Goal: Transaction & Acquisition: Book appointment/travel/reservation

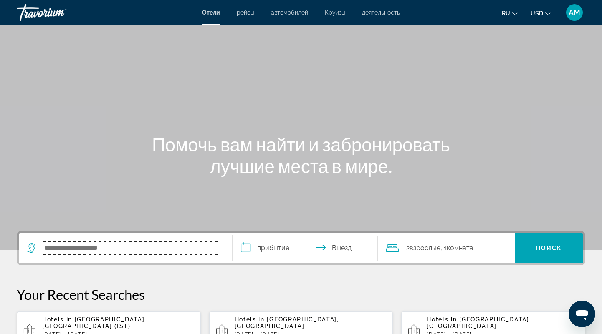
click at [100, 250] on input "Search hotel destination" at bounding box center [131, 248] width 176 height 13
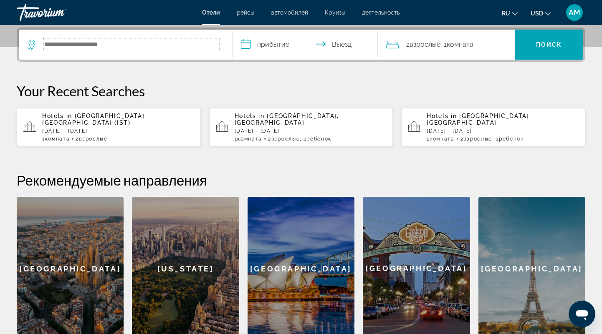
scroll to position [204, 0]
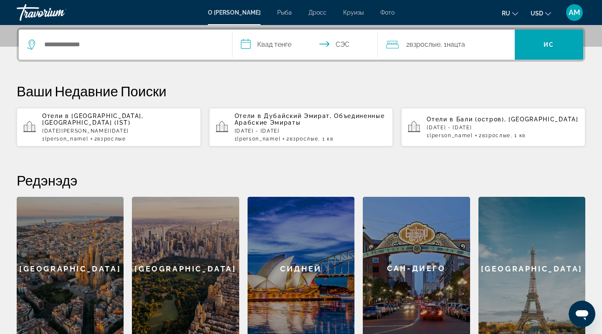
click at [73, 129] on p "Вс, 08 Фев - Ср, 11 Фев" at bounding box center [118, 131] width 152 height 6
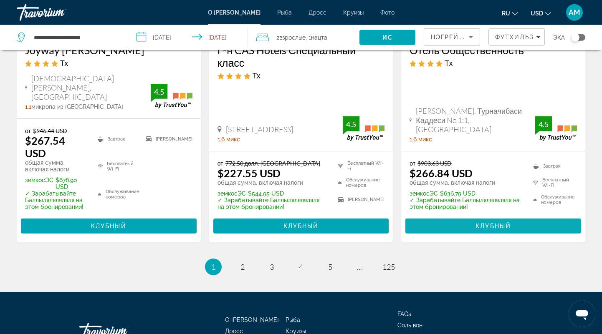
scroll to position [1228, 0]
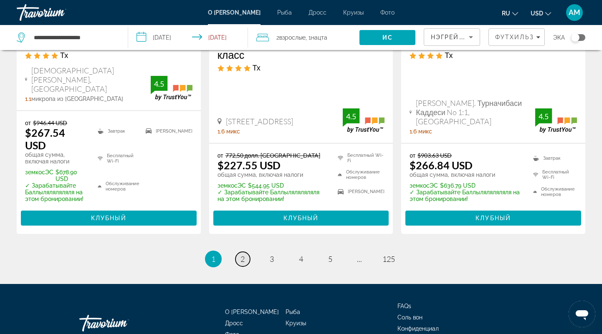
click at [242, 255] on span "2" at bounding box center [242, 259] width 4 height 9
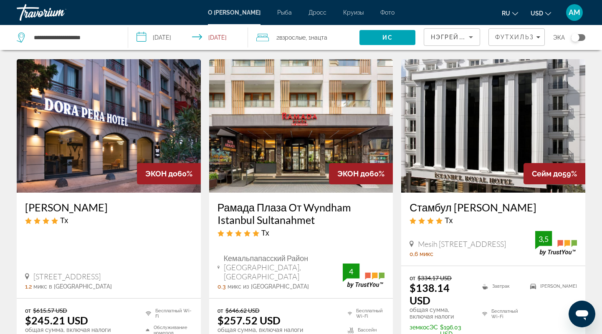
scroll to position [738, 0]
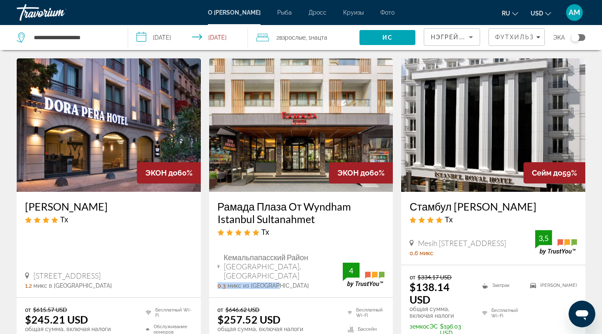
drag, startPoint x: 218, startPoint y: 218, endPoint x: 279, endPoint y: 218, distance: 60.5
click at [279, 283] on div "0.3 микс из Стамбула г. Москва" at bounding box center [280, 286] width 126 height 7
drag, startPoint x: 411, startPoint y: 237, endPoint x: 469, endPoint y: 241, distance: 58.2
click at [450, 281] on ins "$138.14 USD" at bounding box center [429, 293] width 40 height 25
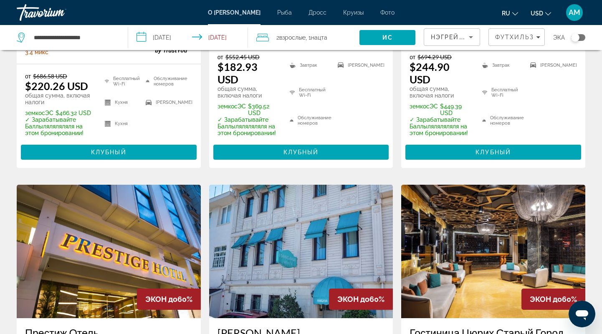
scroll to position [34, 0]
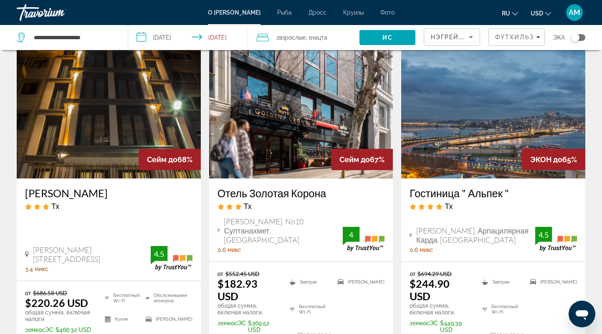
click at [313, 37] on span ", 1 Нацта пуск" at bounding box center [317, 38] width 22 height 12
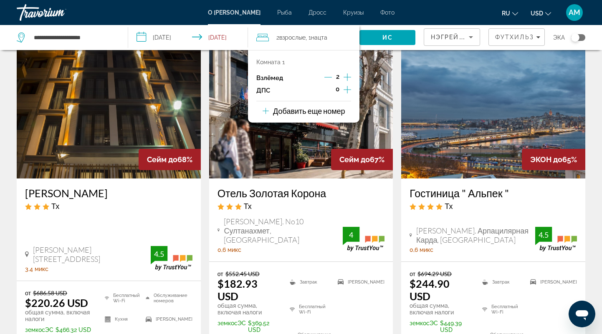
click at [345, 88] on icon "Импульсные дети" at bounding box center [348, 90] width 8 height 10
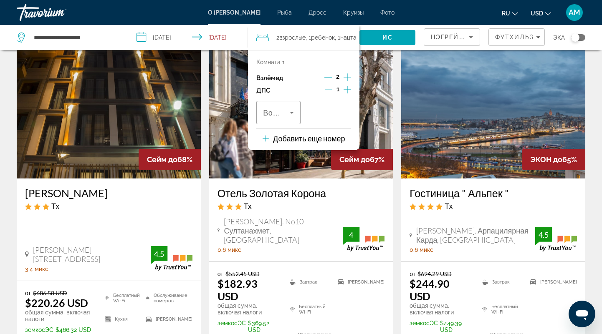
click at [345, 88] on icon "Импульсные дети" at bounding box center [348, 90] width 8 height 10
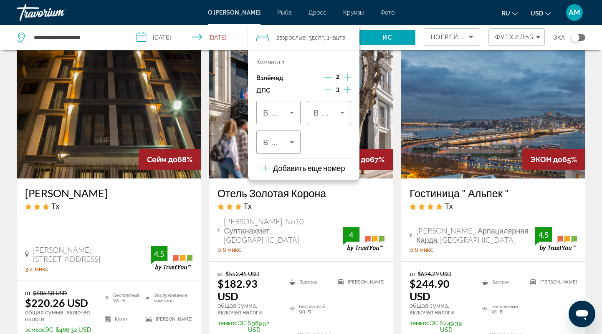
click at [345, 88] on icon "Импульсные дети" at bounding box center [348, 90] width 8 height 10
click at [328, 86] on button "Демонтировать детей" at bounding box center [328, 91] width 8 height 10
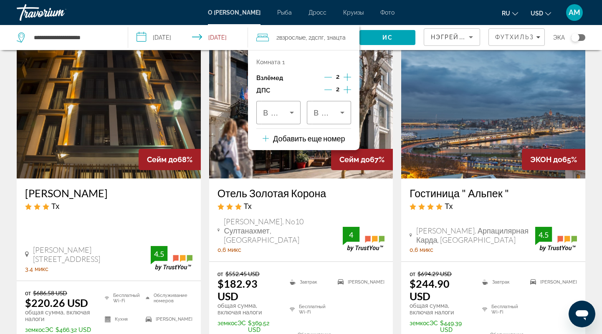
click at [328, 86] on button "Демонтировать детей" at bounding box center [328, 91] width 8 height 10
click at [291, 110] on icon "Путешественники: 2 взрослых, 1 ребенок" at bounding box center [292, 113] width 10 height 10
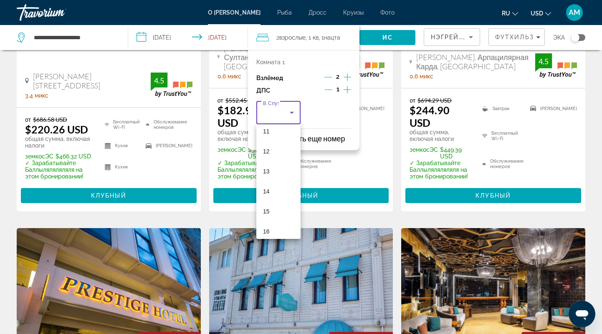
scroll to position [253, 0]
click at [276, 227] on mat-option "17" at bounding box center [278, 226] width 44 height 20
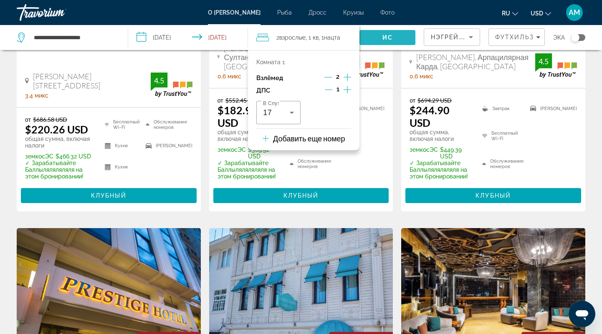
click at [371, 37] on span "Поиск" at bounding box center [387, 38] width 56 height 20
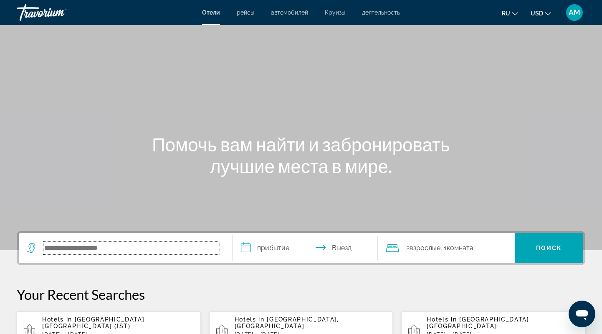
click at [65, 253] on input "Search hotel destination" at bounding box center [131, 248] width 176 height 13
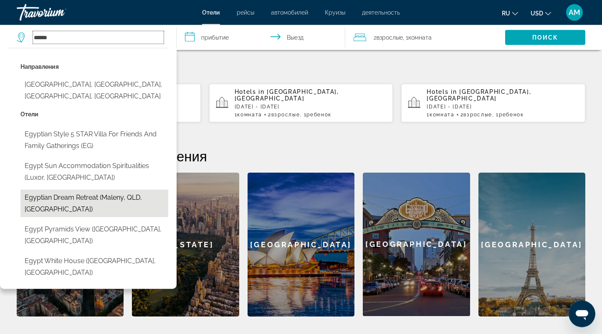
scroll to position [204, 0]
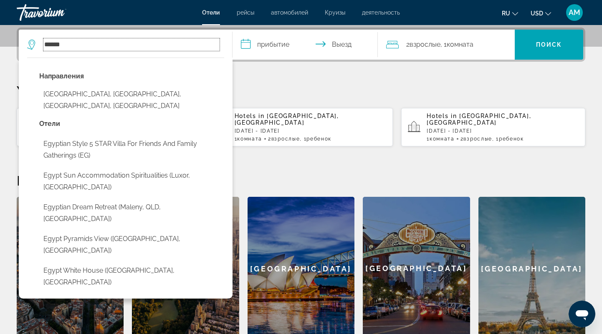
click at [99, 46] on input "*****" at bounding box center [131, 44] width 176 height 13
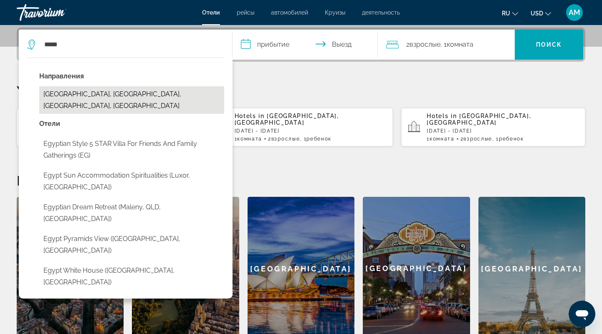
click at [96, 94] on button "Egypt Lane Historic District, Long Island, NY, United States" at bounding box center [131, 100] width 185 height 28
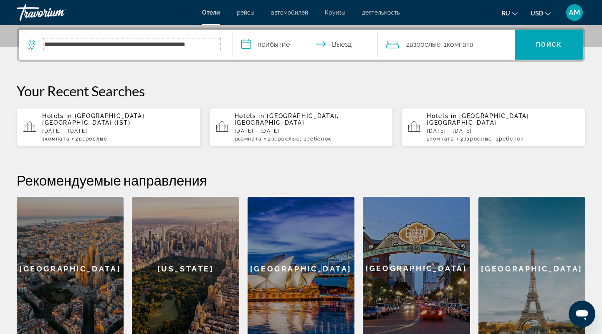
scroll to position [0, 0]
type input "*"
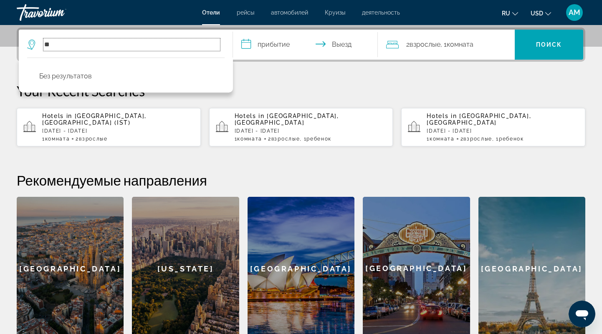
type input "*"
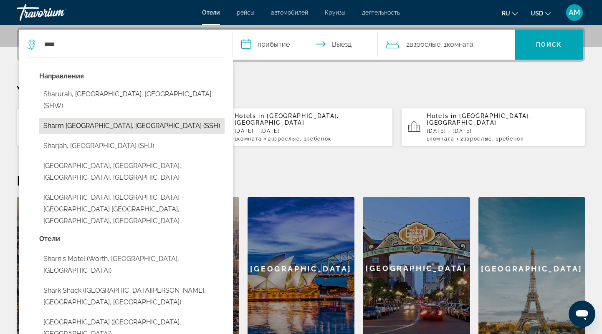
click at [101, 118] on button "Sharm El Sheikh, Egypt (SSH)" at bounding box center [131, 126] width 185 height 16
type input "**********"
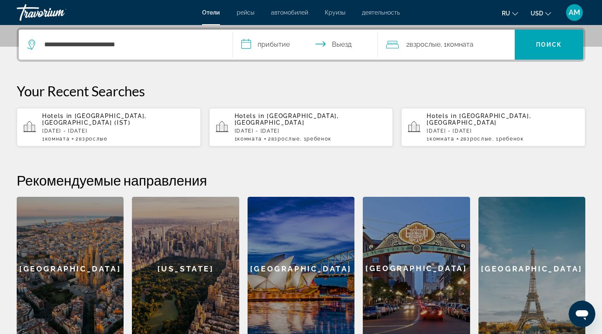
click at [278, 48] on input "**********" at bounding box center [307, 46] width 149 height 33
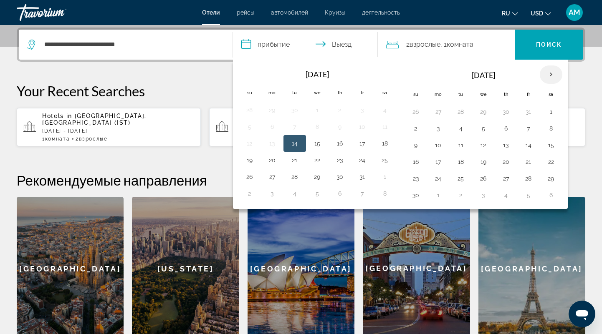
click at [550, 73] on th "Next month" at bounding box center [551, 75] width 23 height 18
click at [551, 73] on th "Next month" at bounding box center [551, 75] width 23 height 18
click at [413, 144] on button "8" at bounding box center [415, 145] width 13 height 12
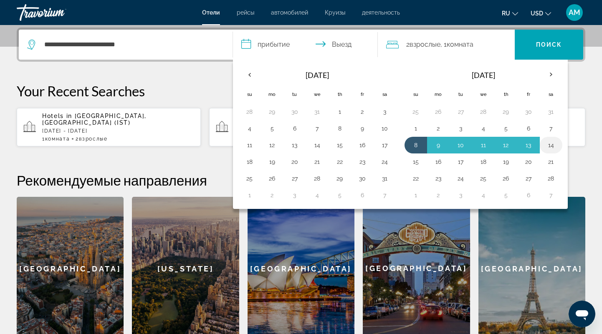
click at [550, 142] on button "14" at bounding box center [550, 145] width 13 height 12
type input "**********"
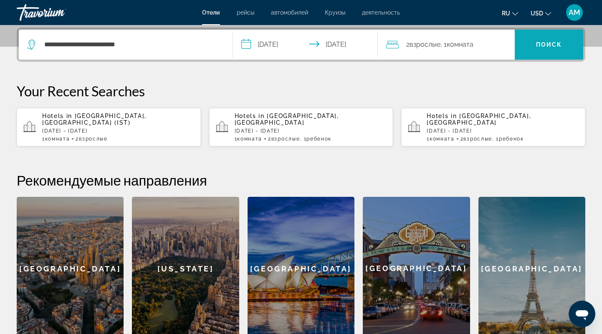
click at [543, 48] on span "Search" at bounding box center [549, 45] width 68 height 20
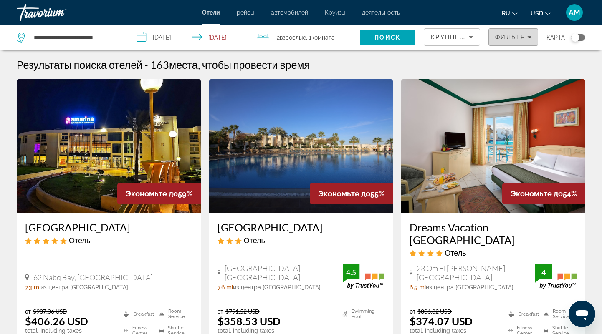
click at [499, 36] on span "Фильтр" at bounding box center [510, 37] width 30 height 7
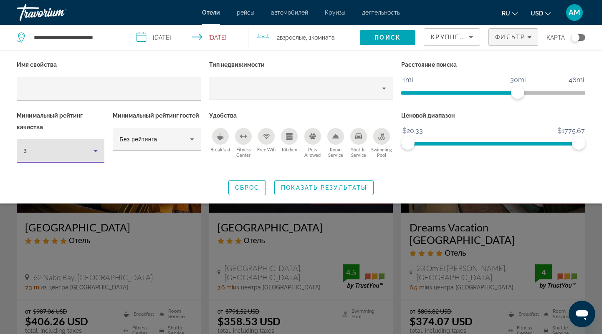
click at [72, 146] on div "3" at bounding box center [58, 151] width 70 height 10
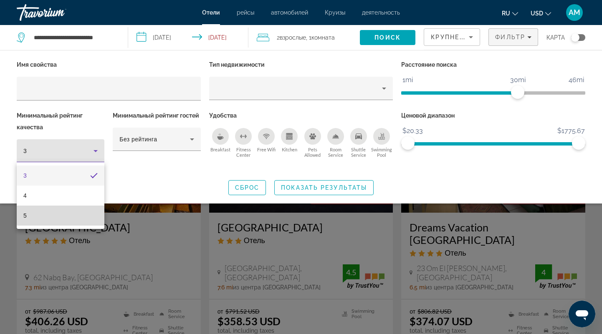
click at [82, 214] on mat-option "5" at bounding box center [61, 216] width 88 height 20
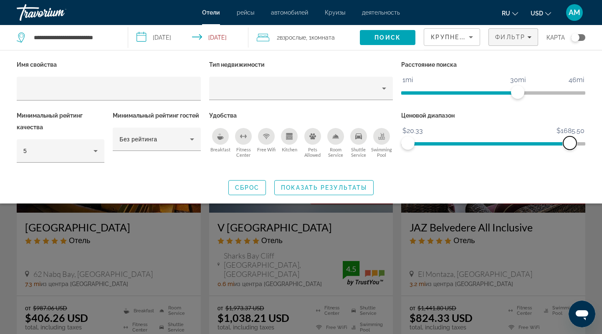
drag, startPoint x: 573, startPoint y: 141, endPoint x: 536, endPoint y: 153, distance: 39.3
click at [549, 152] on div "Ценовой диапазон $20.33 $1775.67 $20.33 $1685.50" at bounding box center [493, 141] width 192 height 62
drag, startPoint x: 546, startPoint y: 141, endPoint x: 520, endPoint y: 151, distance: 28.1
click at [520, 151] on div "Ценовой диапазон $20.33 $1775.67 $20.33 $1174.33" at bounding box center [493, 141] width 192 height 62
click at [396, 33] on span "Search" at bounding box center [388, 38] width 56 height 20
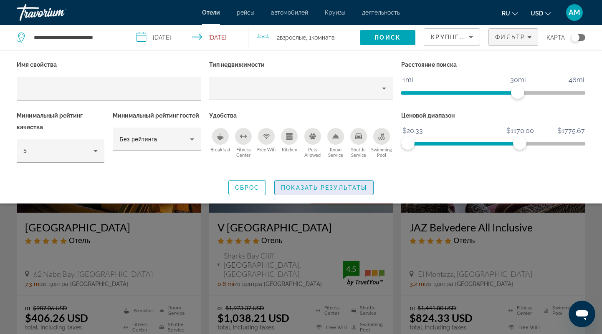
click at [313, 187] on span "Показать результаты" at bounding box center [324, 187] width 86 height 7
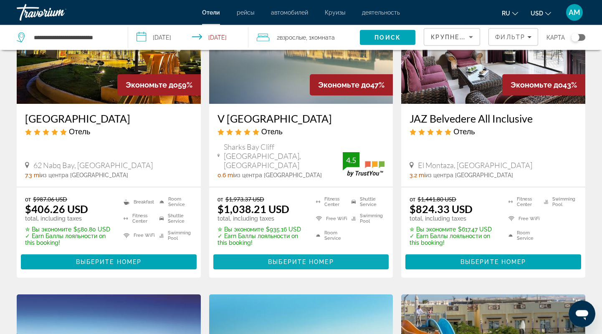
scroll to position [87, 0]
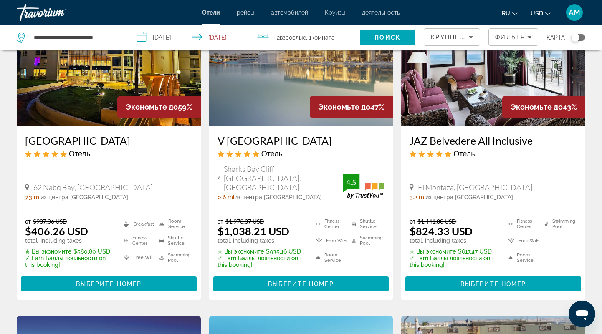
click at [250, 139] on h3 "V Hotel Sharm El Sheikh" at bounding box center [300, 140] width 167 height 13
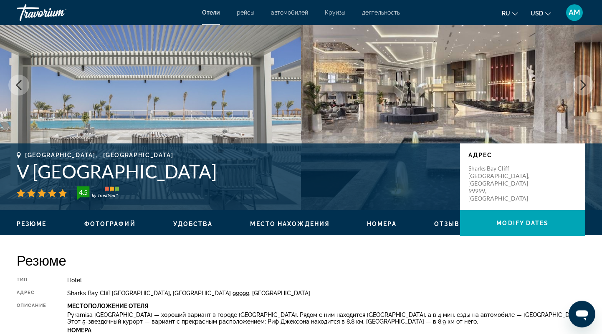
scroll to position [43, 0]
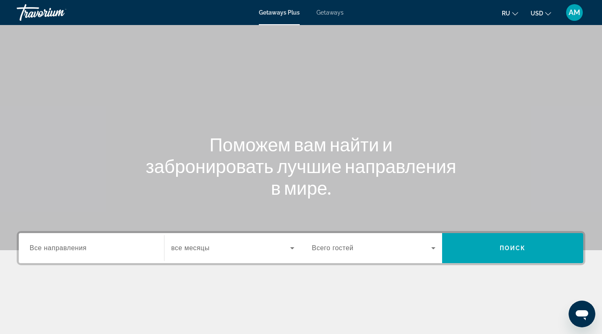
click at [71, 252] on input "Destination Все направления" at bounding box center [92, 249] width 124 height 10
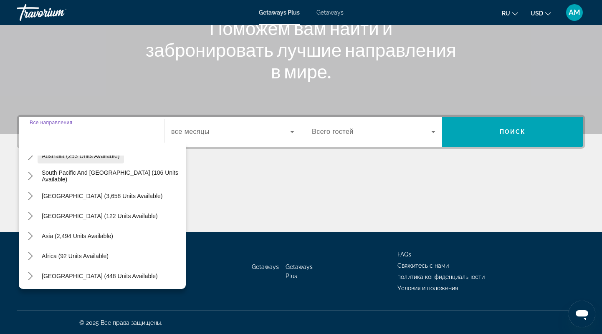
scroll to position [135, 0]
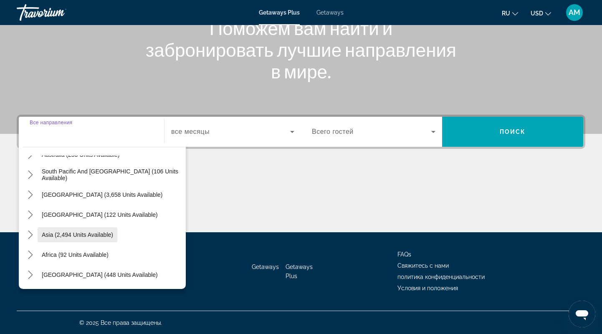
click at [93, 231] on span "Select destination: Asia (2,494 units available)" at bounding box center [78, 235] width 80 height 20
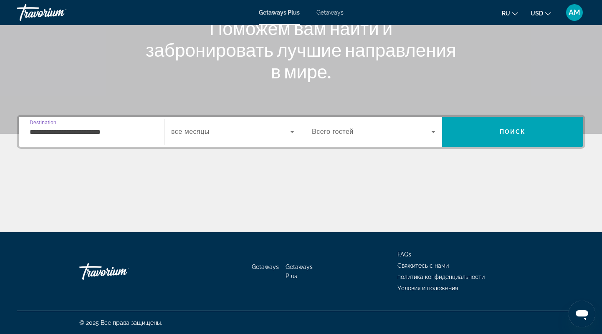
click at [31, 130] on input "**********" at bounding box center [92, 132] width 124 height 10
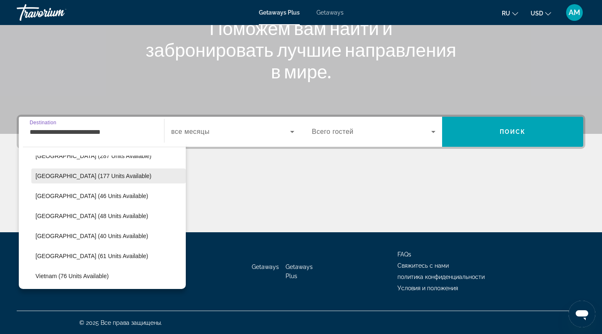
scroll to position [295, 0]
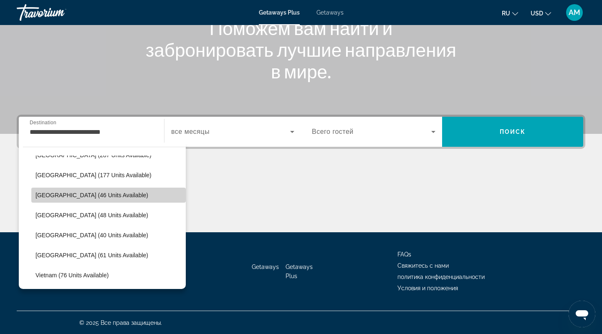
click at [85, 194] on span "Maldives (46 units available)" at bounding box center [91, 195] width 113 height 7
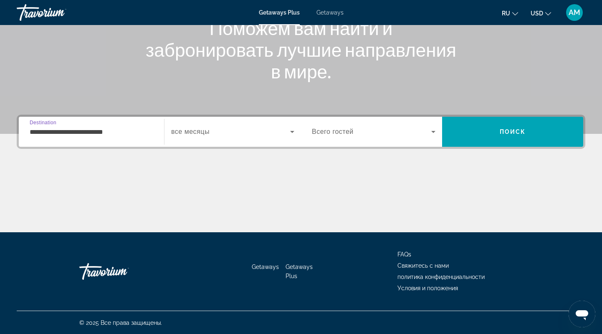
click at [97, 131] on input "**********" at bounding box center [92, 132] width 124 height 10
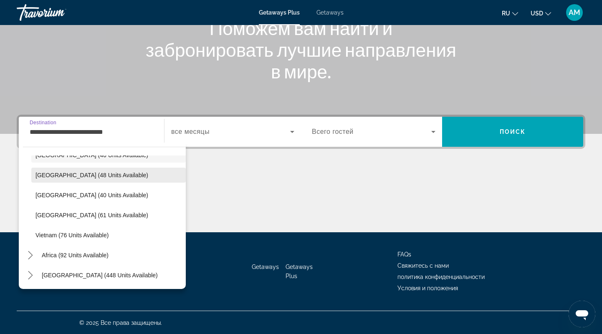
scroll to position [336, 0]
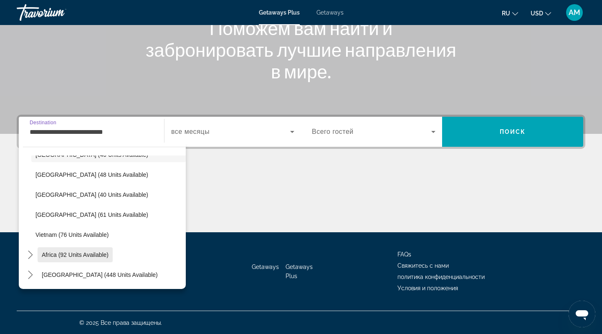
click at [95, 253] on span "Africa (92 units available)" at bounding box center [75, 255] width 67 height 7
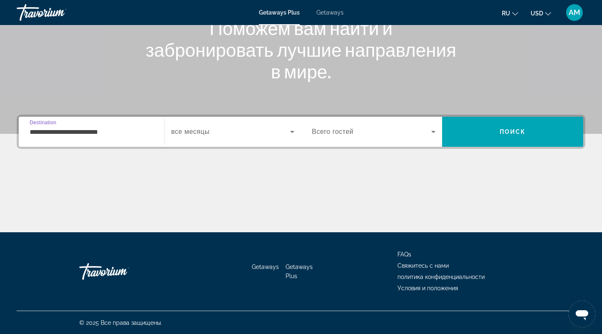
click at [62, 129] on input "**********" at bounding box center [92, 132] width 124 height 10
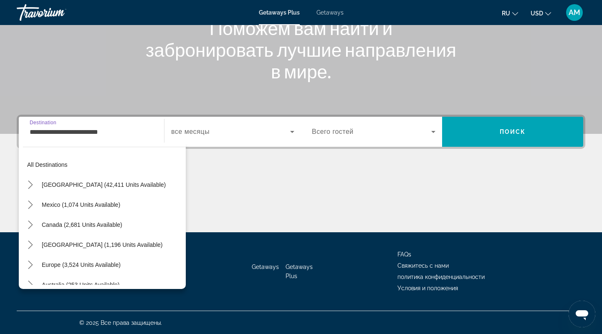
scroll to position [0, 0]
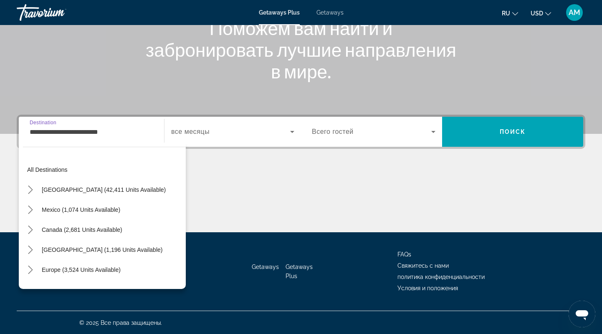
click at [115, 133] on input "**********" at bounding box center [92, 132] width 124 height 10
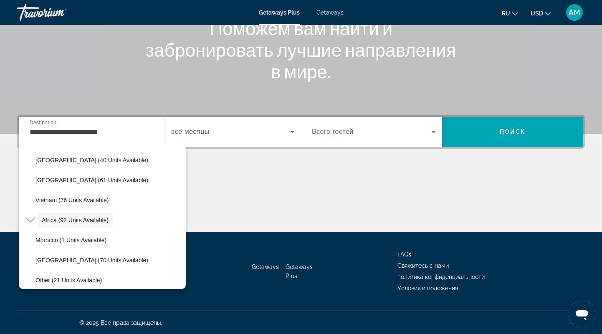
click at [91, 130] on input "**********" at bounding box center [92, 132] width 124 height 10
drag, startPoint x: 110, startPoint y: 136, endPoint x: 18, endPoint y: 130, distance: 92.4
click at [30, 130] on input "**********" at bounding box center [92, 132] width 124 height 10
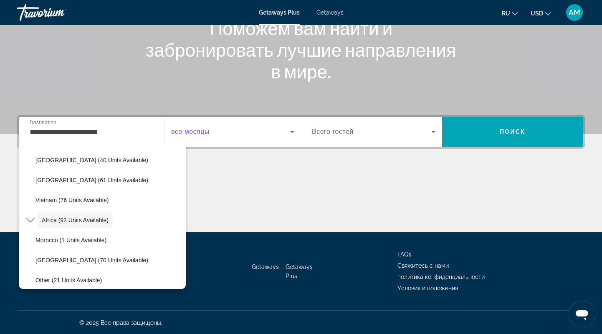
click at [180, 136] on span "Search widget" at bounding box center [230, 132] width 119 height 10
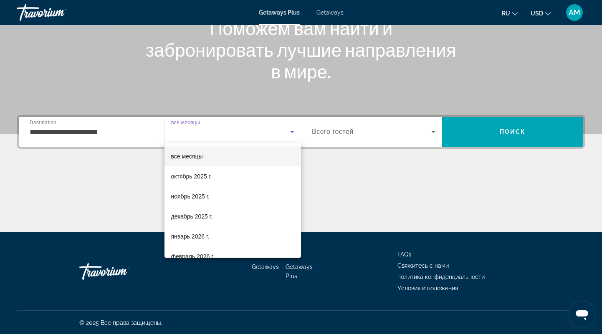
click at [106, 200] on div at bounding box center [301, 167] width 602 height 334
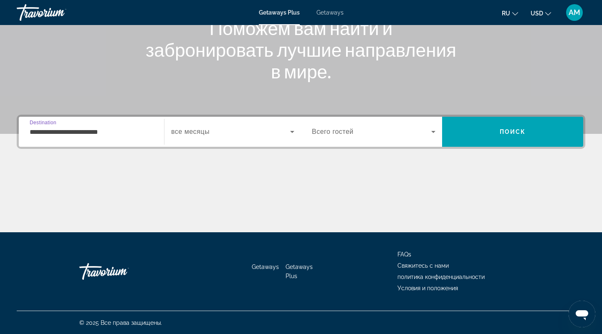
click at [43, 129] on input "**********" at bounding box center [92, 132] width 124 height 10
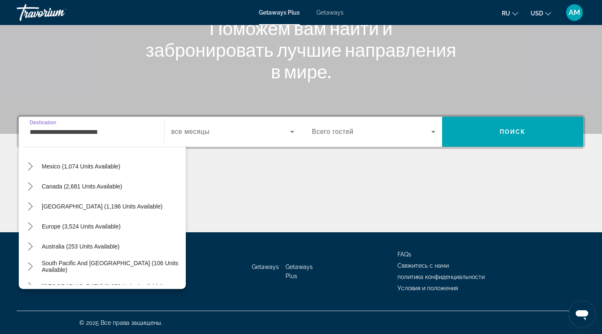
scroll to position [0, 0]
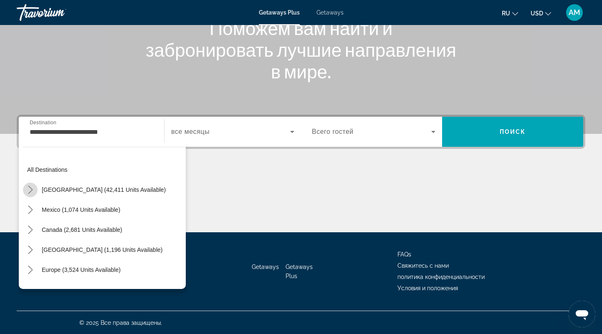
click at [30, 190] on icon "Toggle United States (42,411 units available) submenu" at bounding box center [30, 190] width 8 height 8
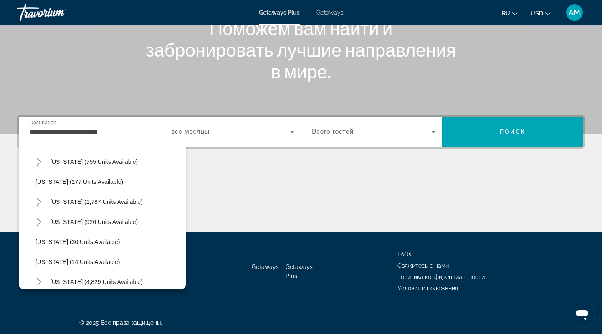
scroll to position [48, 0]
click at [37, 199] on icon "Toggle California (1,787 units available) submenu" at bounding box center [39, 201] width 8 height 8
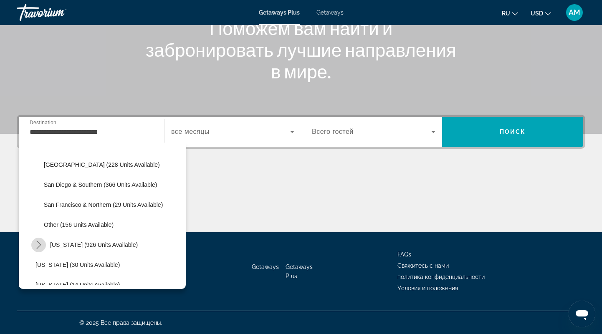
click at [35, 241] on icon "Toggle Colorado (926 units available) submenu" at bounding box center [39, 245] width 8 height 8
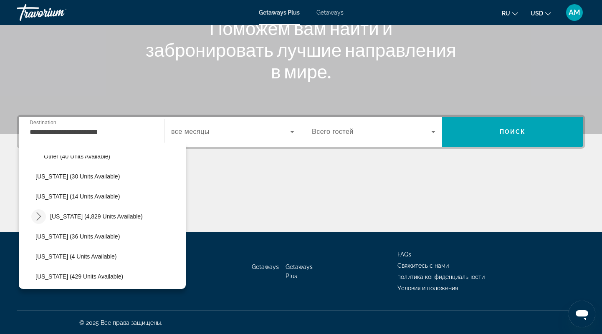
scroll to position [291, 0]
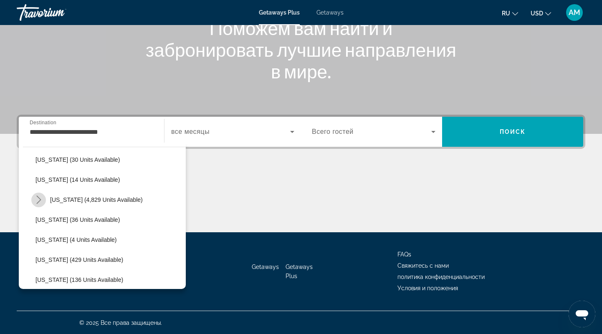
click at [39, 201] on icon "Toggle Florida (4,829 units available) submenu" at bounding box center [39, 200] width 8 height 8
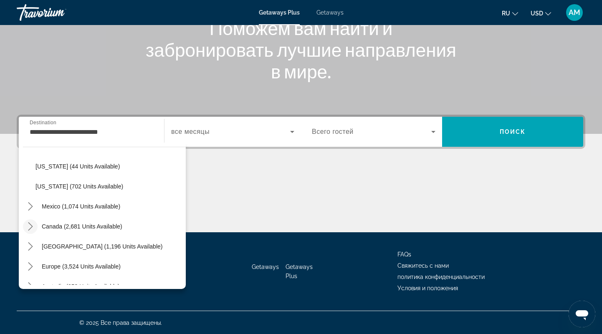
scroll to position [1114, 0]
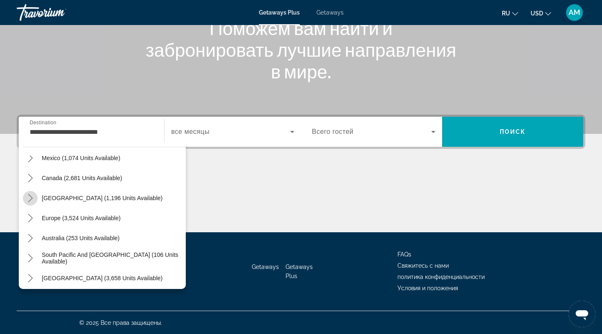
click at [31, 199] on icon "Toggle Caribbean & Atlantic Islands (1,196 units available) submenu" at bounding box center [30, 198] width 8 height 8
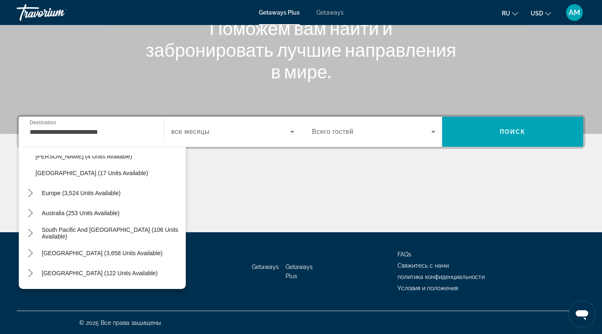
scroll to position [1211, 0]
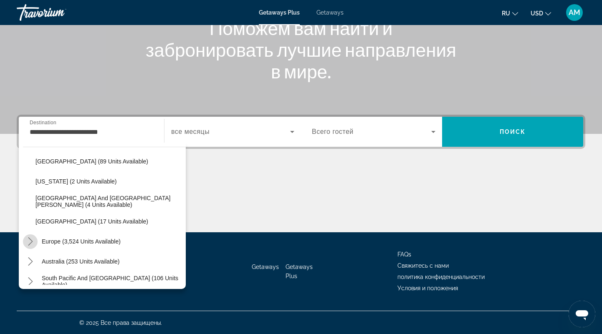
click at [28, 239] on icon "Toggle Europe (3,524 units available) submenu" at bounding box center [30, 242] width 8 height 8
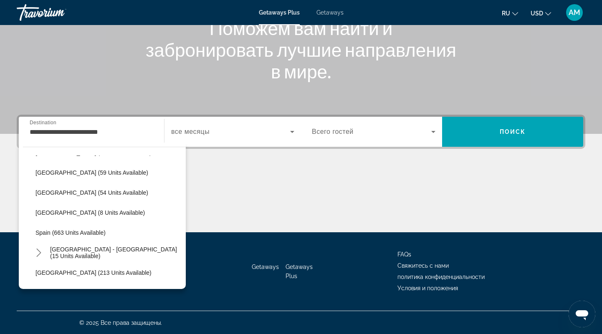
scroll to position [1501, 0]
click at [36, 251] on icon "Toggle Spain - Canary Islands (15 units available) submenu" at bounding box center [39, 252] width 8 height 8
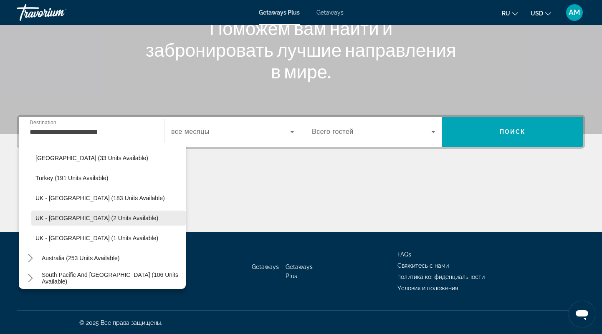
scroll to position [1695, 0]
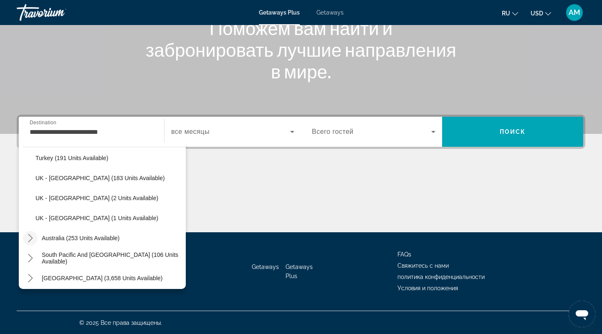
click at [29, 239] on icon "Toggle Australia (253 units available) submenu" at bounding box center [30, 238] width 8 height 8
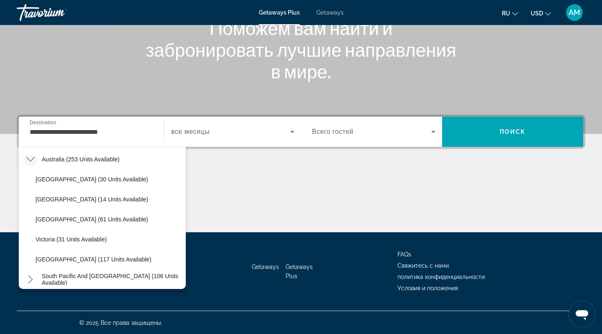
scroll to position [1792, 0]
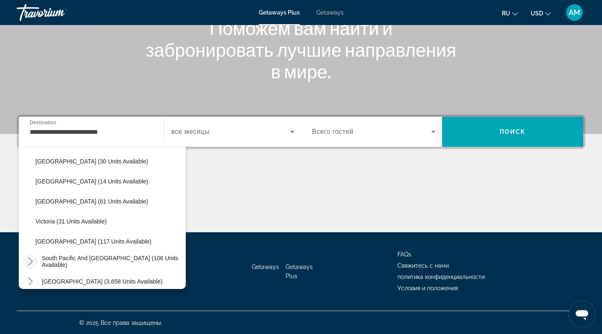
click at [30, 262] on icon "Toggle South Pacific and Oceania (106 units available) submenu" at bounding box center [30, 262] width 8 height 8
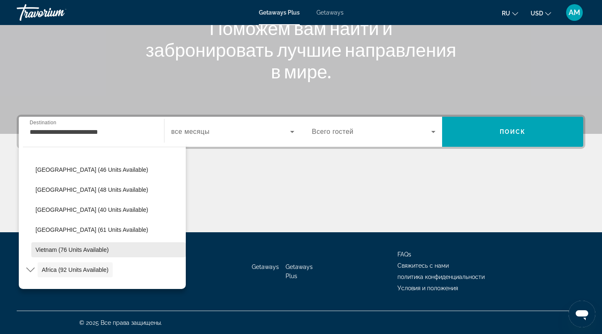
scroll to position [2102, 0]
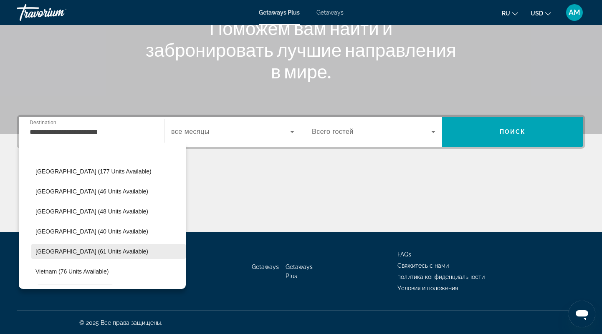
click at [84, 248] on span "Select destination: Thailand (61 units available)" at bounding box center [108, 252] width 154 height 20
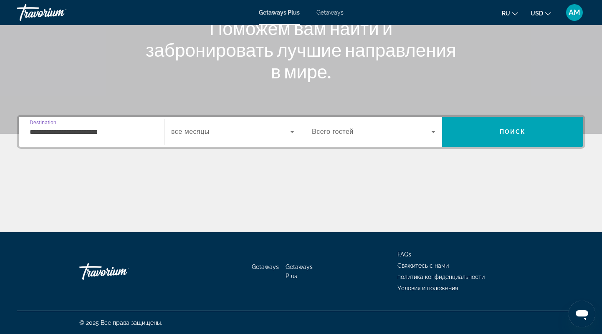
type input "**********"
click at [243, 130] on span "Search widget" at bounding box center [230, 132] width 119 height 10
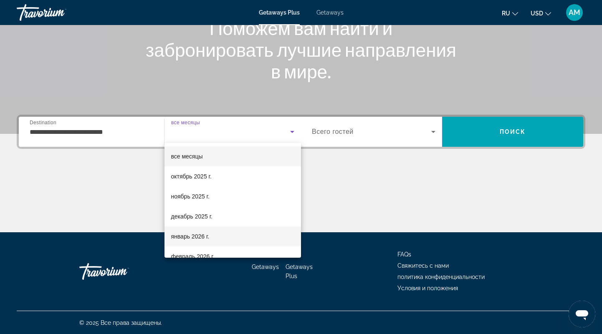
scroll to position [55, 0]
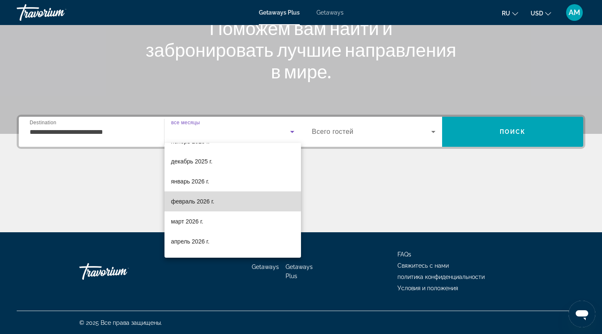
click at [231, 200] on mat-option "февраль 2026 г." at bounding box center [232, 202] width 137 height 20
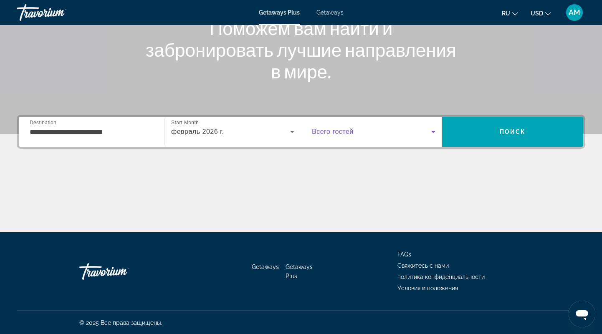
click at [366, 129] on span "Search widget" at bounding box center [371, 132] width 119 height 10
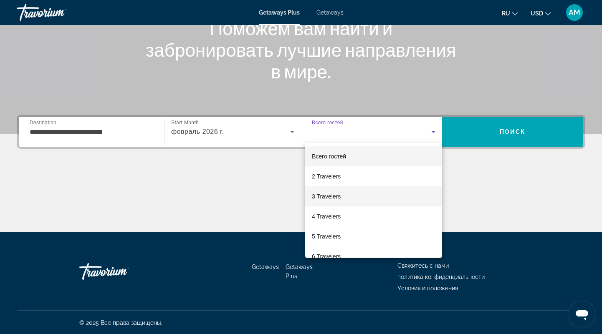
click at [363, 197] on mat-option "3 Travelers" at bounding box center [373, 197] width 137 height 20
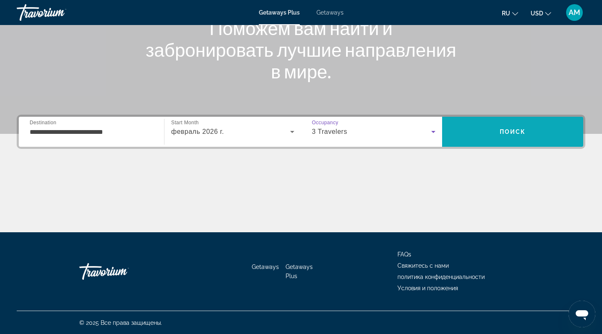
click at [493, 128] on span "Search" at bounding box center [512, 132] width 141 height 20
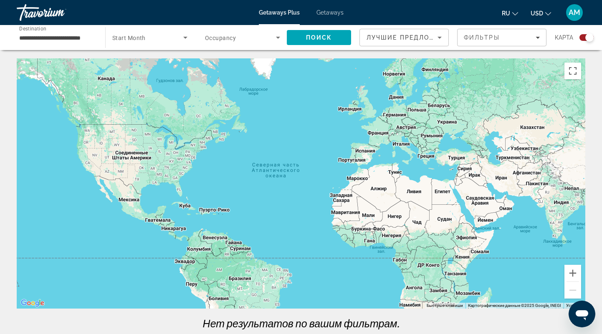
click at [118, 35] on span "Start Month" at bounding box center [128, 38] width 33 height 7
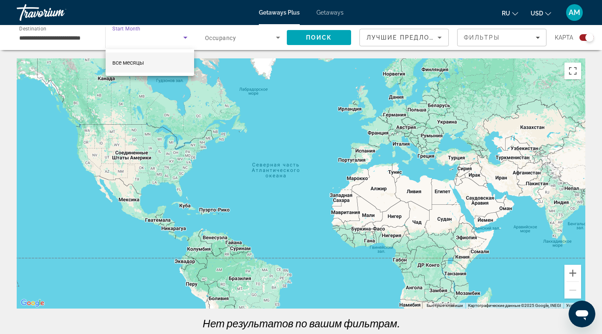
click at [133, 63] on span "все месяцы" at bounding box center [128, 62] width 32 height 7
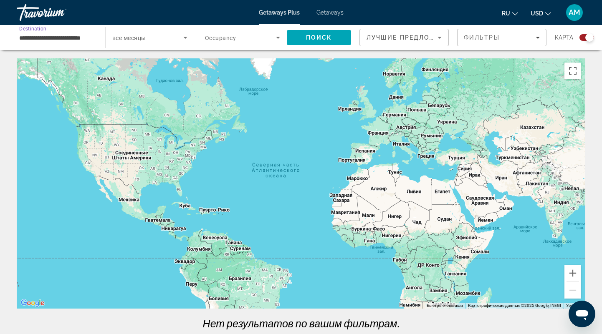
click at [76, 34] on input "**********" at bounding box center [56, 38] width 75 height 10
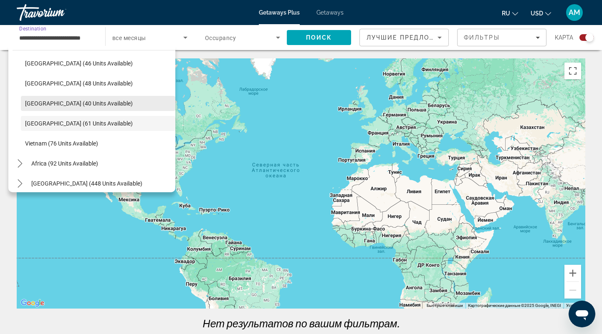
scroll to position [288, 0]
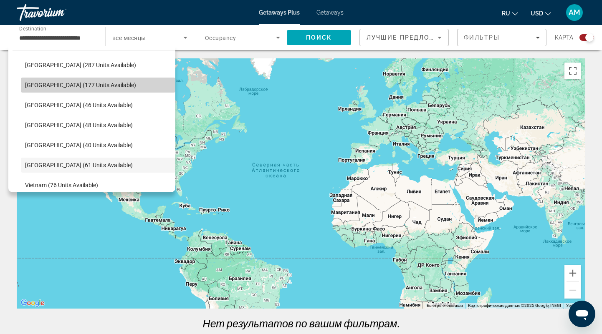
click at [68, 85] on span "Malaysia (177 units available)" at bounding box center [80, 85] width 111 height 7
type input "**********"
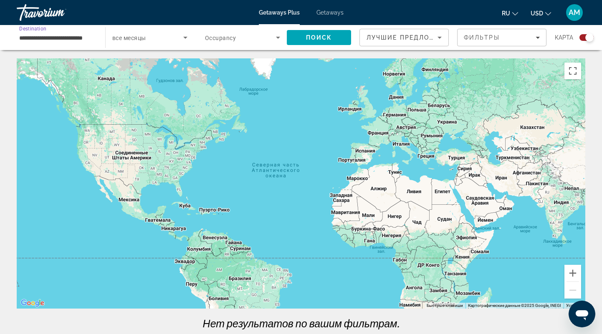
scroll to position [0, 8]
click at [173, 38] on span "Search widget" at bounding box center [147, 38] width 71 height 10
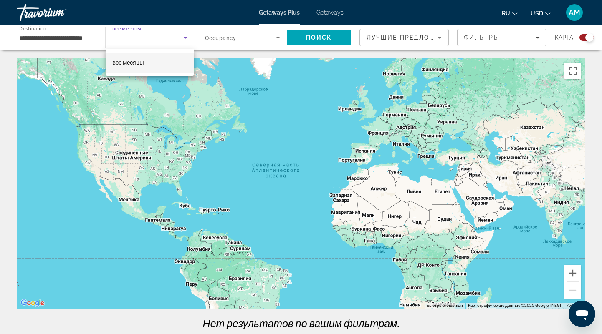
click at [184, 39] on div at bounding box center [301, 167] width 602 height 334
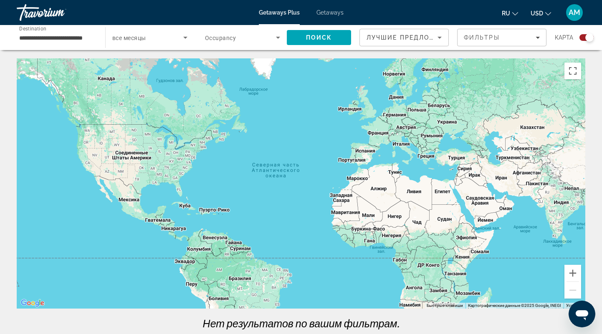
click at [330, 11] on span "Getaways" at bounding box center [329, 12] width 27 height 7
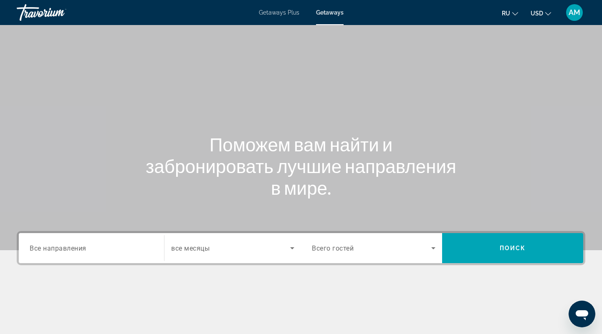
click at [54, 257] on div "Search widget" at bounding box center [92, 249] width 124 height 24
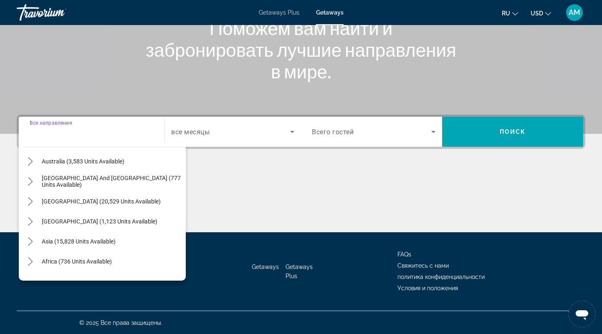
scroll to position [135, 0]
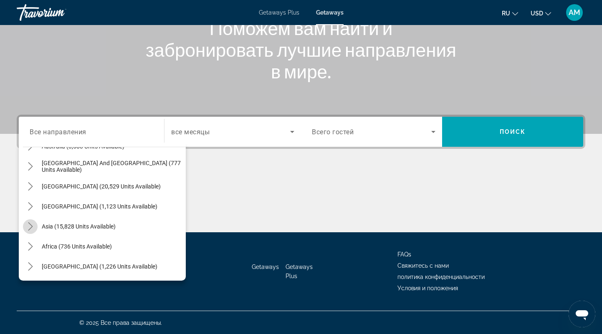
click at [30, 222] on icon "Toggle Asia (15,828 units available) submenu" at bounding box center [30, 226] width 8 height 8
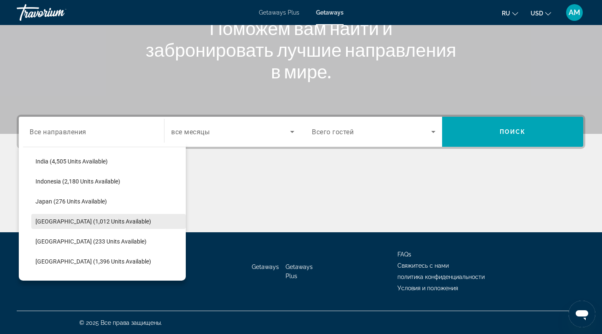
scroll to position [329, 0]
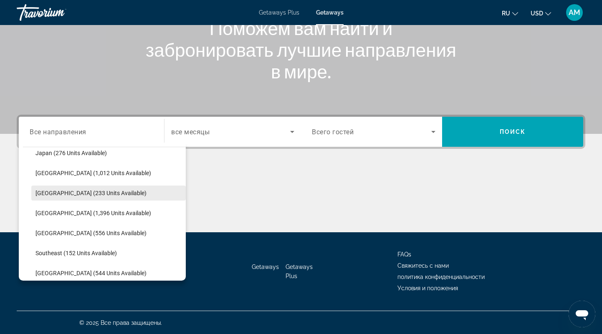
click at [92, 192] on span "Maldives (233 units available)" at bounding box center [90, 193] width 111 height 7
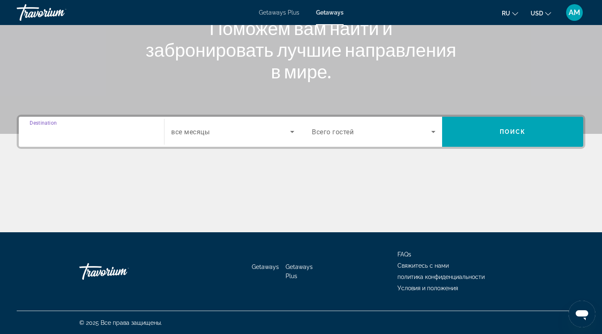
type input "**********"
click at [290, 130] on icon "Search widget" at bounding box center [292, 132] width 10 height 10
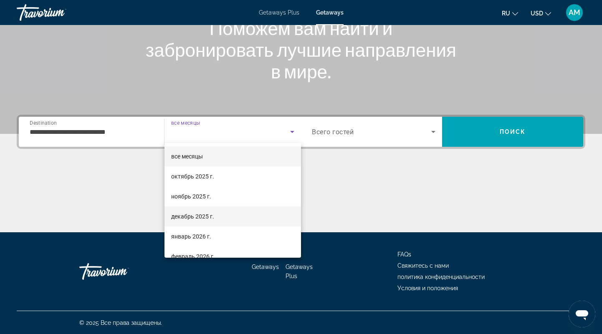
scroll to position [55, 0]
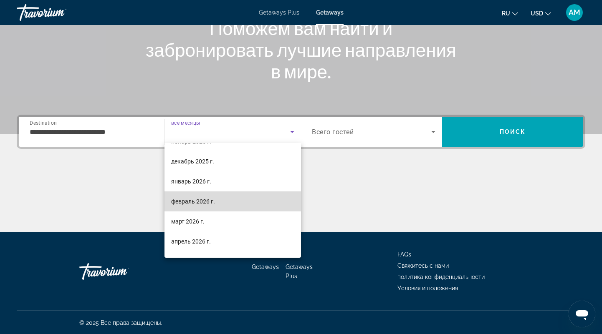
click at [250, 202] on mat-option "февраль 2026 г." at bounding box center [232, 202] width 137 height 20
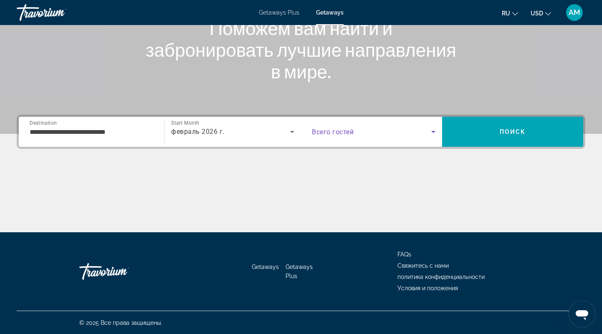
click at [430, 133] on icon "Search widget" at bounding box center [433, 132] width 10 height 10
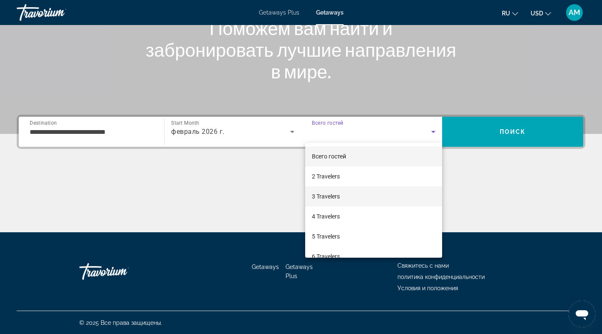
click at [379, 188] on mat-option "3 Travelers" at bounding box center [373, 197] width 137 height 20
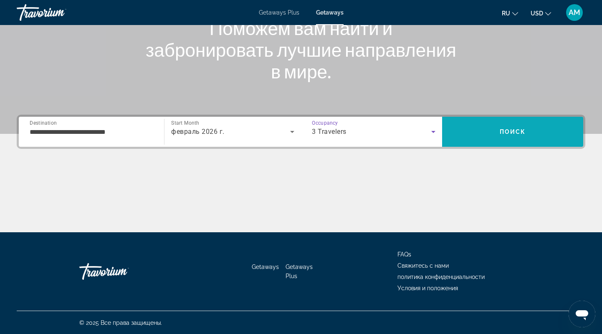
click at [500, 126] on span "Search" at bounding box center [512, 132] width 141 height 20
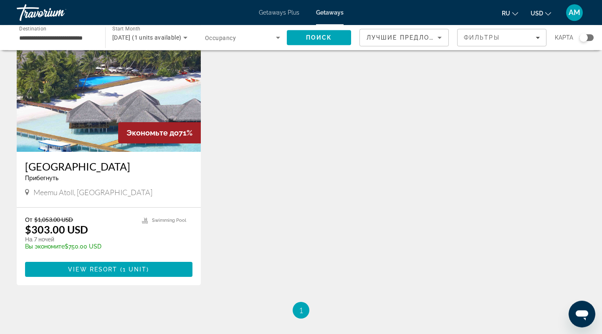
scroll to position [43, 0]
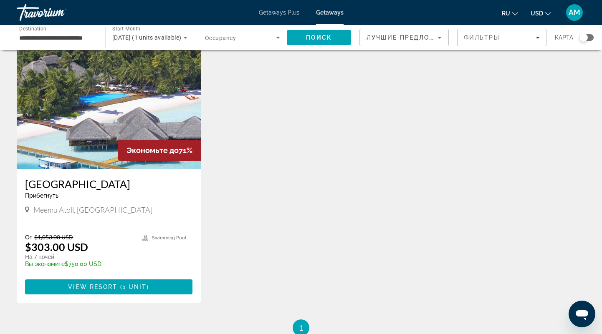
click at [86, 126] on img "Main content" at bounding box center [109, 103] width 184 height 134
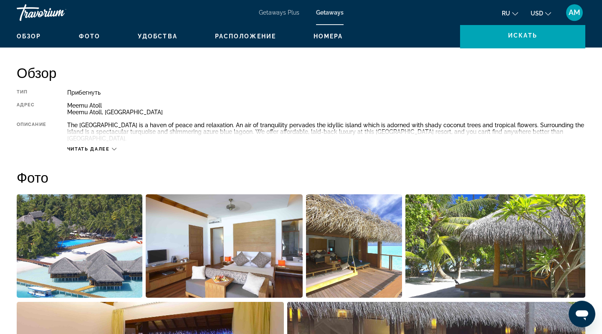
scroll to position [260, 0]
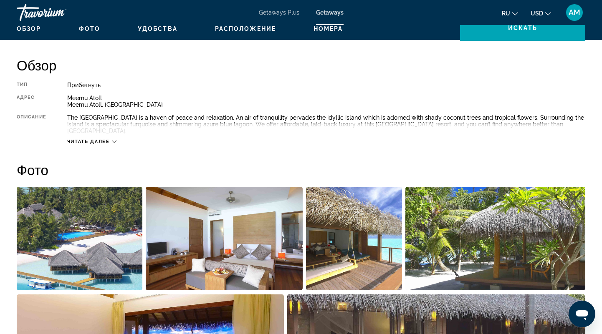
click at [104, 135] on div "Читать далее" at bounding box center [326, 133] width 518 height 23
click at [114, 140] on icon "Main content" at bounding box center [114, 141] width 5 height 5
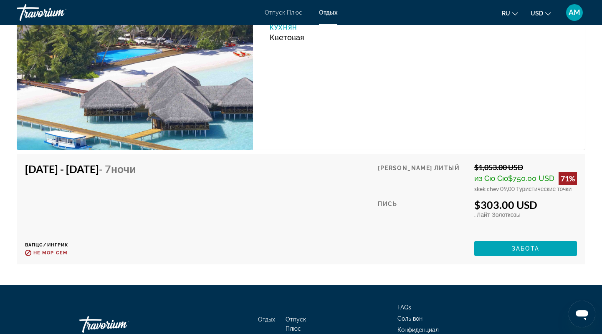
scroll to position [1693, 0]
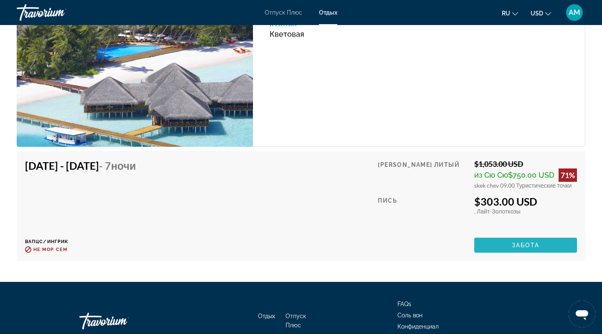
click at [564, 255] on span "Основной контент" at bounding box center [525, 245] width 103 height 20
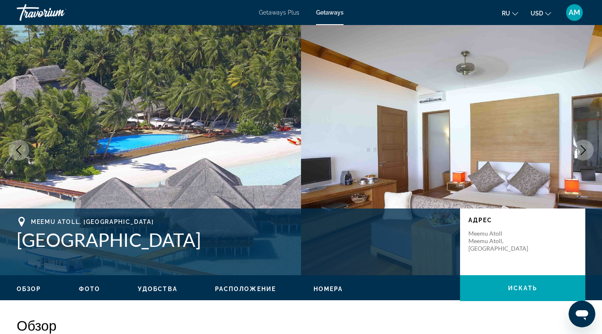
drag, startPoint x: 19, startPoint y: 239, endPoint x: 222, endPoint y: 255, distance: 203.1
click at [222, 255] on div "Meemu Atoll, [GEOGRAPHIC_DATA] [GEOGRAPHIC_DATA] Адрес Meemu Atoll [GEOGRAPHIC_…" at bounding box center [301, 242] width 602 height 50
copy h1 "[GEOGRAPHIC_DATA]"
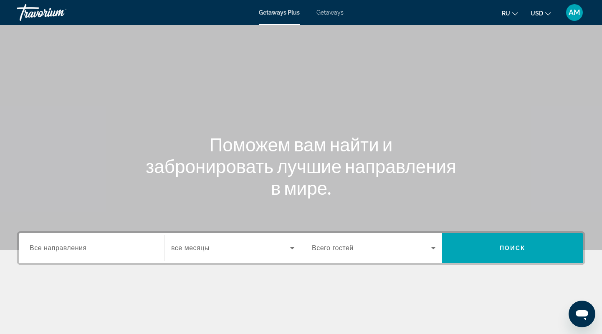
click at [326, 10] on span "Getaways" at bounding box center [329, 12] width 27 height 7
click at [58, 251] on span "Все направления" at bounding box center [58, 248] width 57 height 7
click at [58, 251] on input "Destination Все направления" at bounding box center [92, 249] width 124 height 10
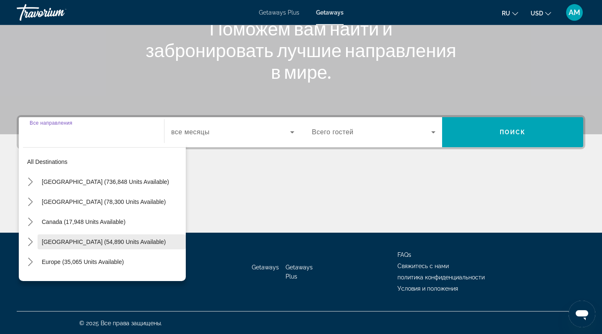
scroll to position [116, 0]
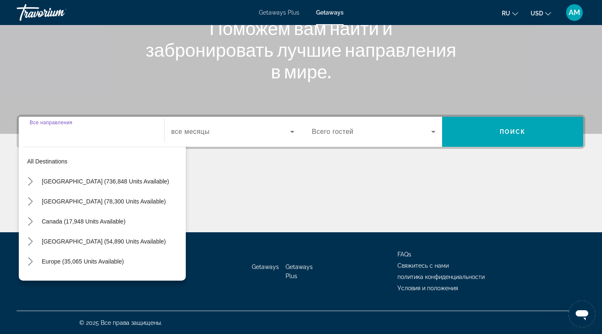
click at [37, 130] on input "Destination Все направления" at bounding box center [92, 132] width 124 height 10
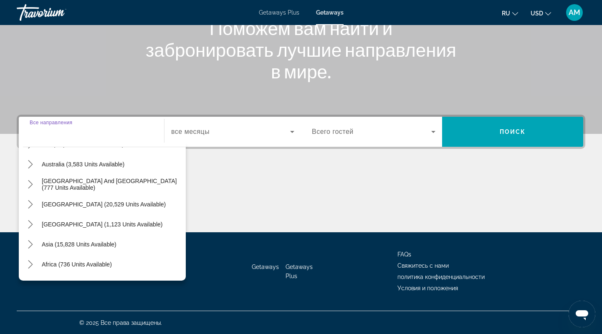
scroll to position [135, 0]
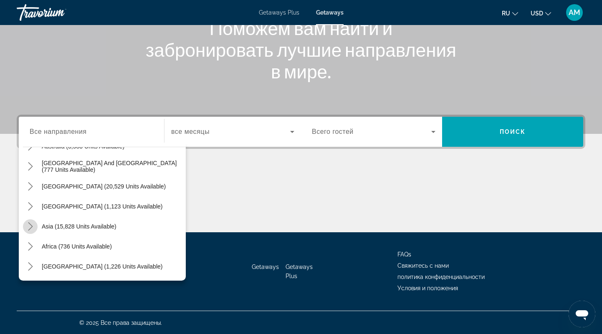
click at [32, 229] on icon "Toggle Asia (15,828 units available) submenu" at bounding box center [30, 226] width 8 height 8
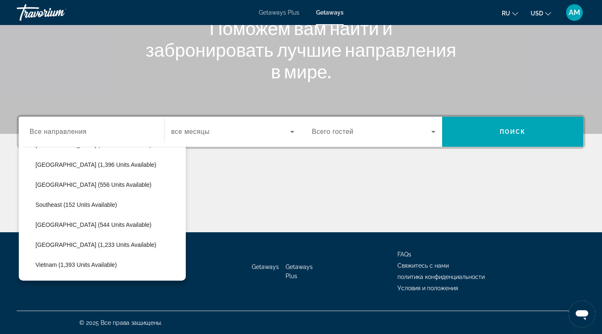
scroll to position [426, 0]
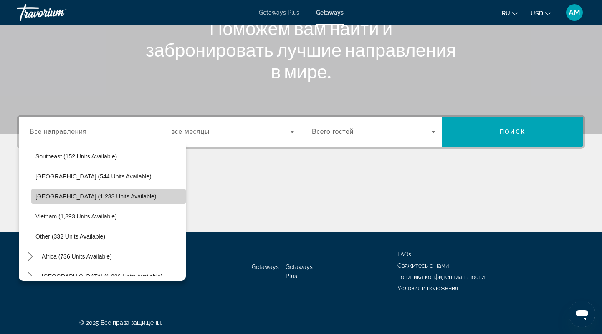
click at [111, 200] on span "Select destination: Thailand (1,233 units available)" at bounding box center [108, 197] width 154 height 20
type input "**********"
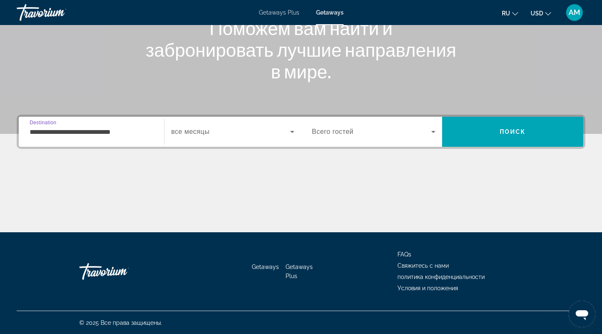
click at [191, 135] on span "все месяцы" at bounding box center [190, 131] width 38 height 7
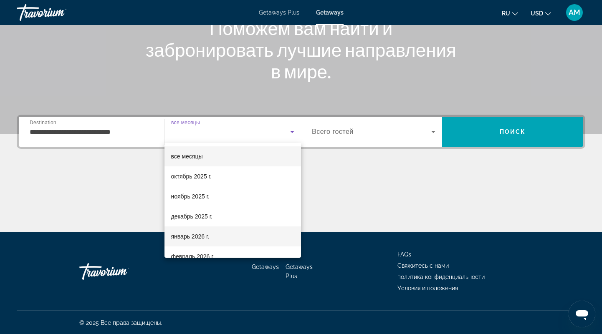
scroll to position [55, 0]
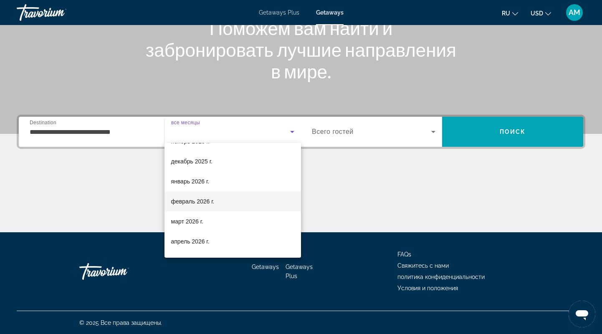
click at [195, 204] on span "февраль 2026 г." at bounding box center [192, 202] width 43 height 10
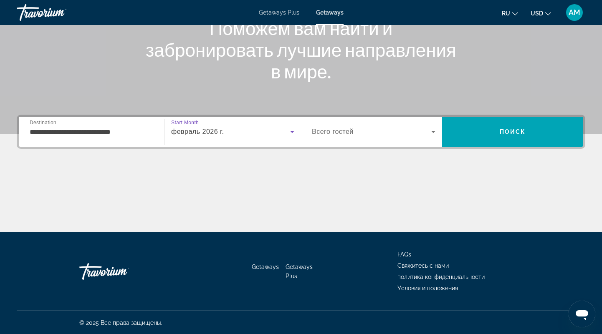
click at [366, 131] on span "Search widget" at bounding box center [371, 132] width 119 height 10
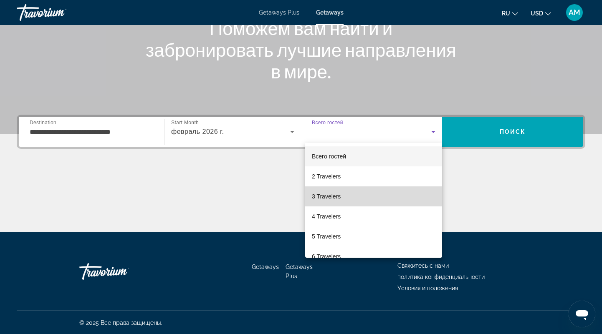
click at [374, 197] on mat-option "3 Travelers" at bounding box center [373, 197] width 137 height 20
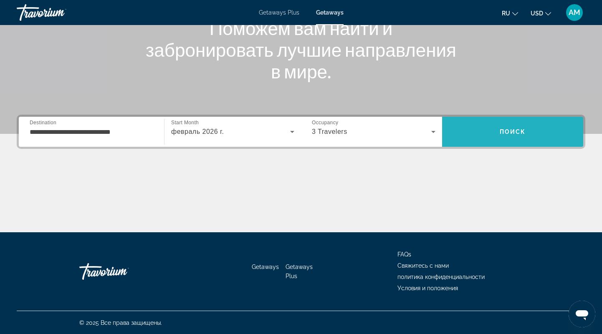
click at [507, 128] on button "Поиск" at bounding box center [512, 132] width 141 height 30
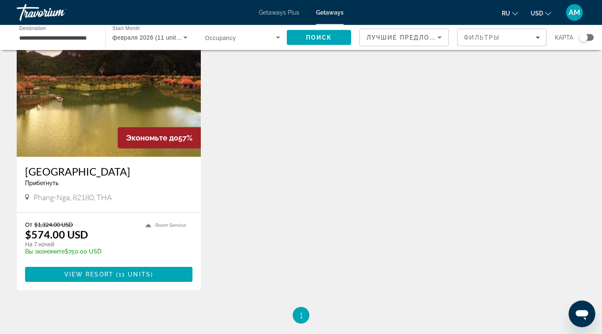
scroll to position [43, 0]
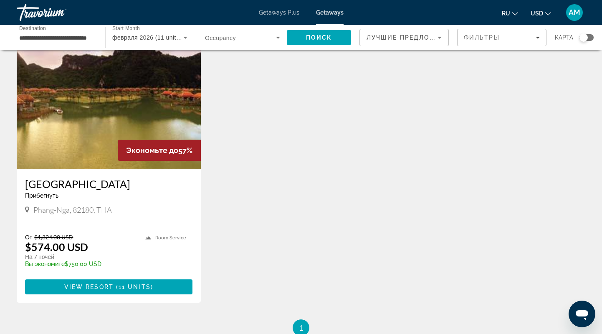
click at [274, 10] on span "Getaways Plus" at bounding box center [279, 12] width 40 height 7
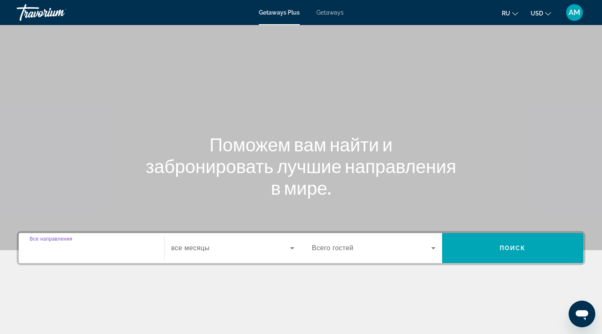
click at [75, 253] on input "Destination Все направления" at bounding box center [92, 249] width 124 height 10
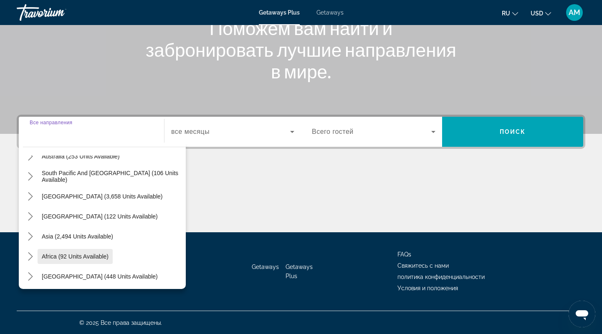
scroll to position [135, 0]
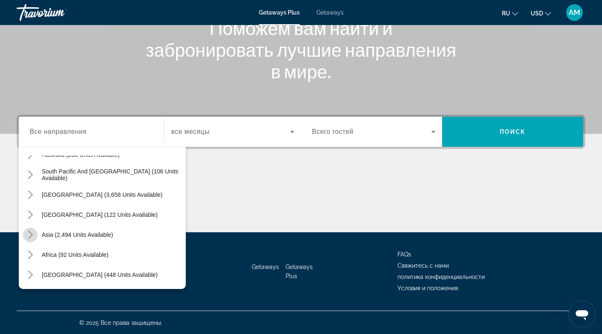
click at [35, 233] on mat-icon "Toggle Asia (2,494 units available) submenu" at bounding box center [30, 235] width 15 height 15
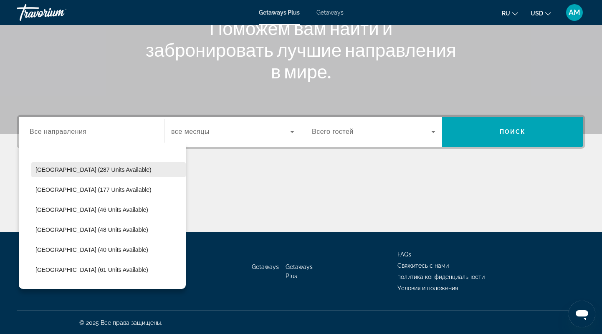
scroll to position [329, 0]
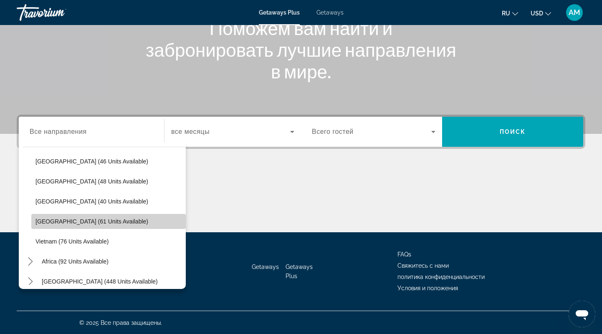
click at [52, 219] on span "Thailand (61 units available)" at bounding box center [91, 221] width 113 height 7
type input "**********"
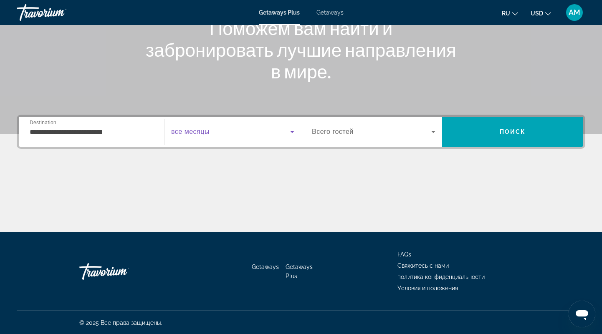
click at [258, 127] on span "Search widget" at bounding box center [230, 132] width 119 height 10
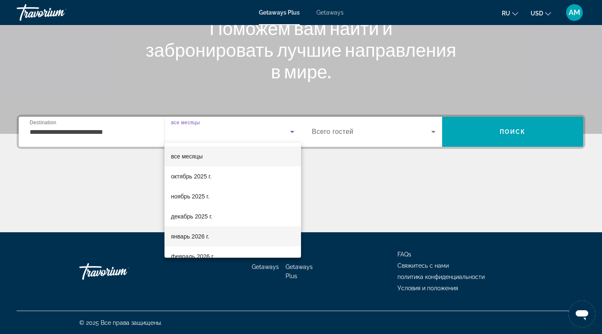
drag, startPoint x: 211, startPoint y: 253, endPoint x: 231, endPoint y: 223, distance: 35.4
click at [213, 248] on mat-option "февраль 2026 г." at bounding box center [232, 257] width 137 height 20
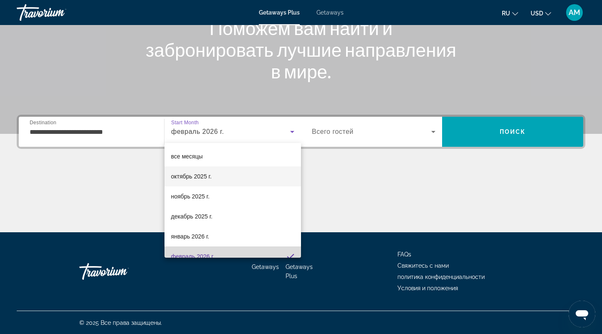
scroll to position [9, 0]
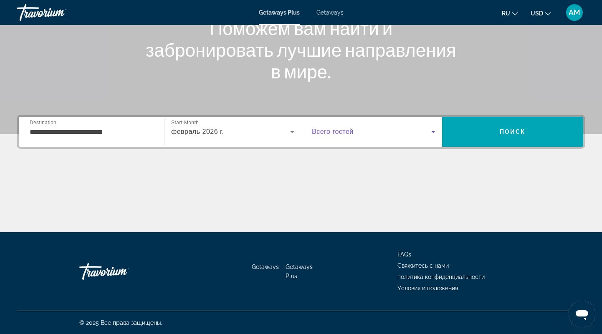
click at [372, 129] on span "Search widget" at bounding box center [371, 132] width 119 height 10
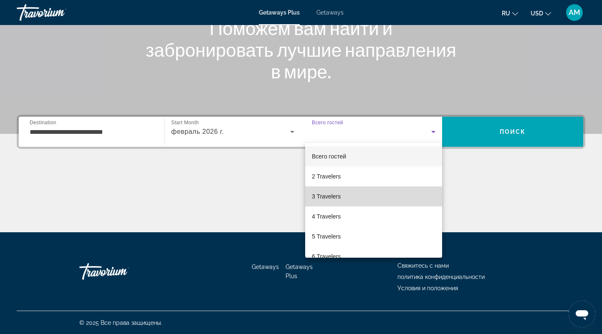
click at [340, 200] on span "3 Travelers" at bounding box center [326, 197] width 29 height 10
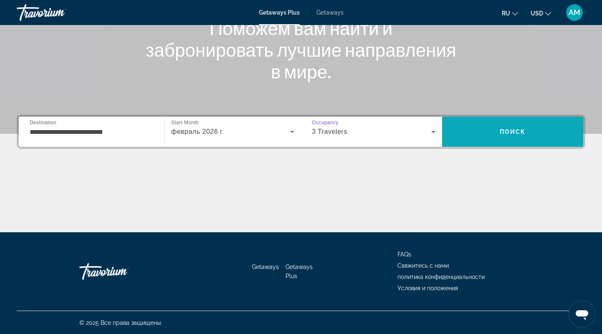
click at [458, 122] on span "Search" at bounding box center [512, 132] width 141 height 20
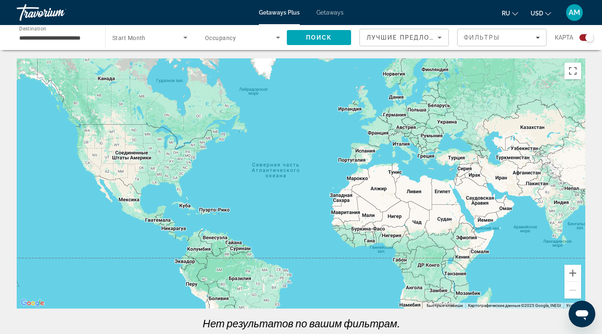
click at [327, 9] on div "Getaways Plus Getaways ru English Español Français Italiano Português русский U…" at bounding box center [301, 13] width 602 height 22
click at [329, 11] on span "Getaways" at bounding box center [329, 12] width 27 height 7
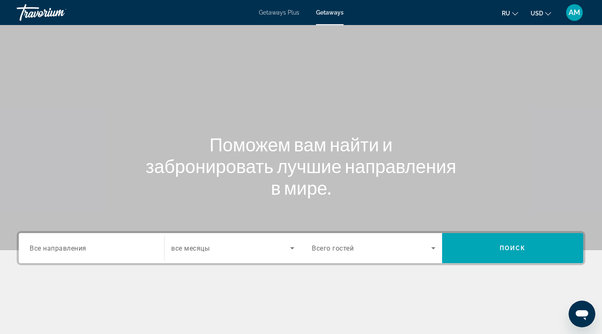
click at [77, 251] on span "Все направления" at bounding box center [58, 248] width 57 height 8
click at [77, 251] on input "Destination Все направления" at bounding box center [92, 249] width 124 height 10
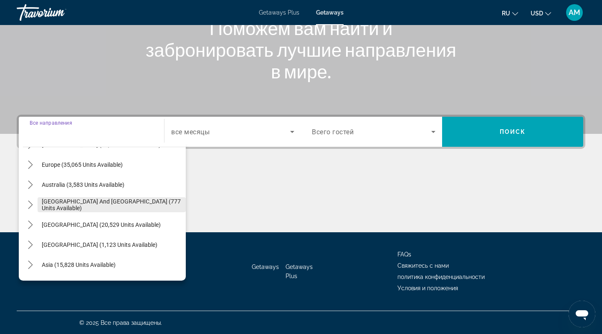
scroll to position [135, 0]
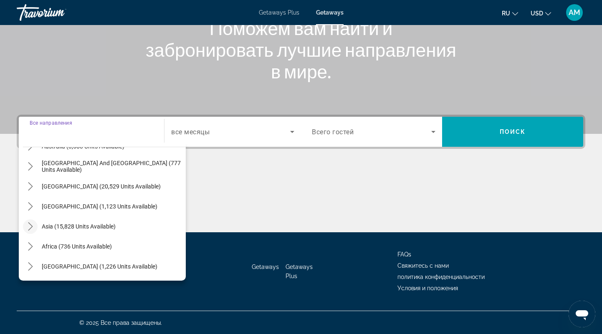
click at [35, 225] on mat-icon "Toggle Asia (15,828 units available) submenu" at bounding box center [30, 227] width 15 height 15
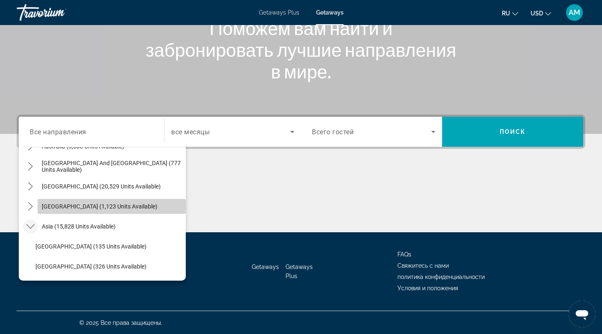
click at [45, 207] on span "Central America (1,123 units available)" at bounding box center [100, 206] width 116 height 7
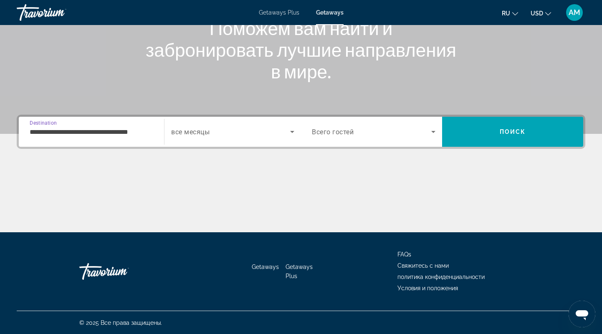
click at [38, 131] on input "**********" at bounding box center [92, 132] width 124 height 10
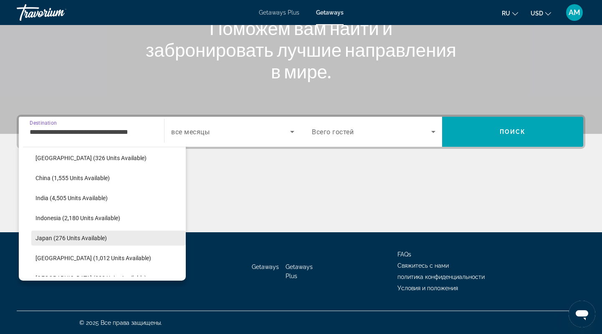
scroll to position [324, 0]
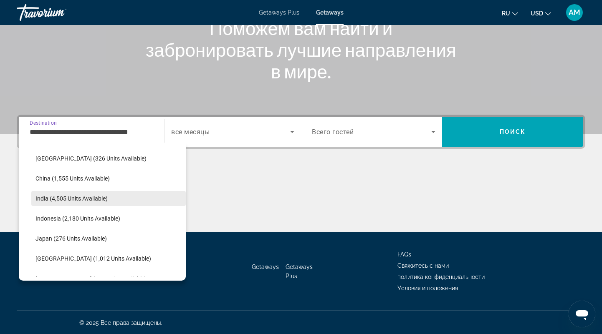
click at [96, 197] on span "India (4,505 units available)" at bounding box center [71, 198] width 72 height 7
type input "**********"
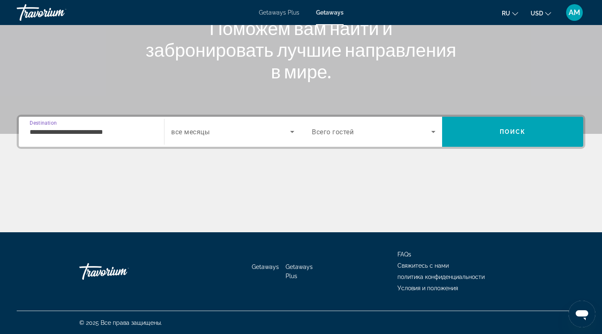
click at [240, 131] on span "Search widget" at bounding box center [230, 132] width 119 height 10
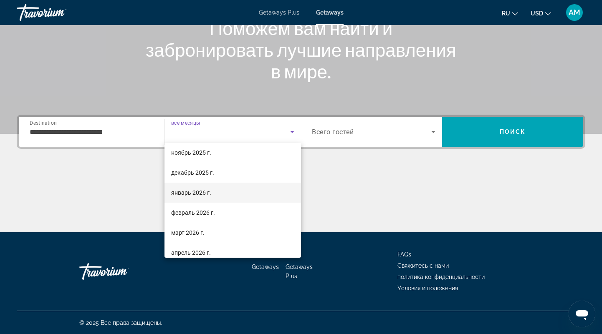
scroll to position [55, 0]
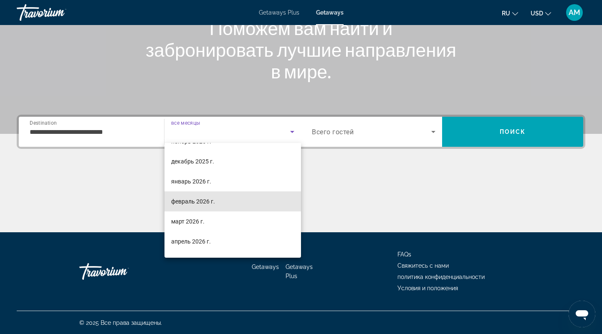
drag, startPoint x: 214, startPoint y: 197, endPoint x: 319, endPoint y: 164, distance: 110.4
click at [214, 197] on span "февраль 2026 г." at bounding box center [193, 202] width 44 height 10
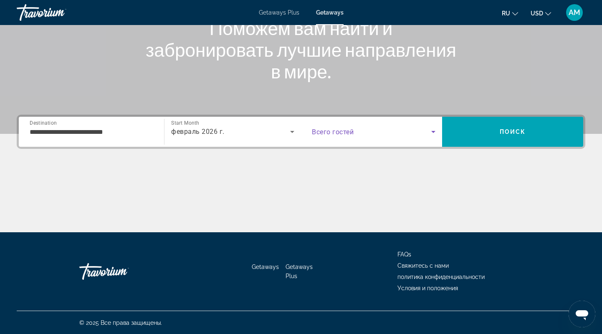
click at [355, 134] on span "Search widget" at bounding box center [371, 132] width 119 height 10
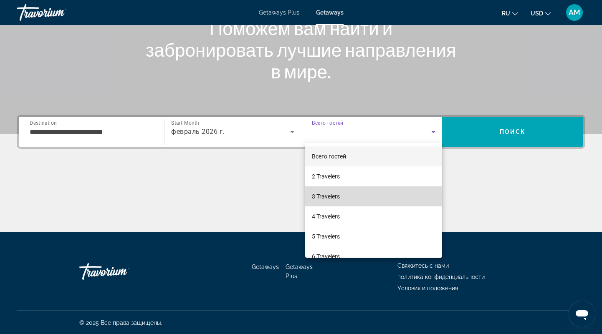
click at [374, 201] on mat-option "3 Travelers" at bounding box center [373, 197] width 137 height 20
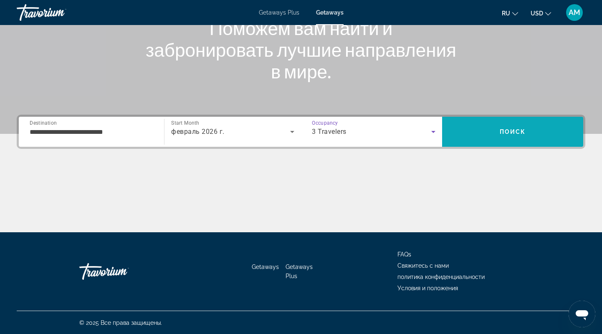
click at [498, 131] on span "Search" at bounding box center [512, 132] width 141 height 20
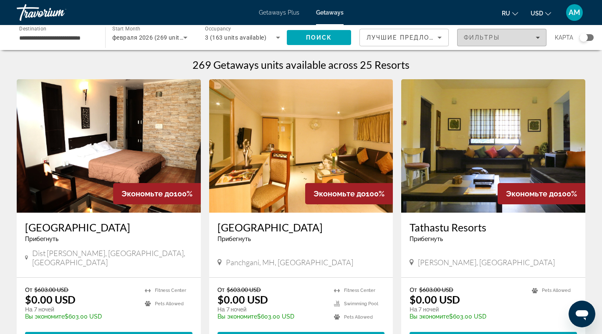
click at [487, 39] on span "Фильтры" at bounding box center [482, 37] width 36 height 7
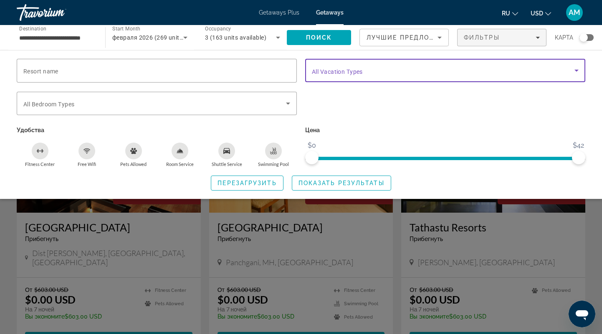
click at [344, 74] on span "Search widget" at bounding box center [443, 71] width 263 height 10
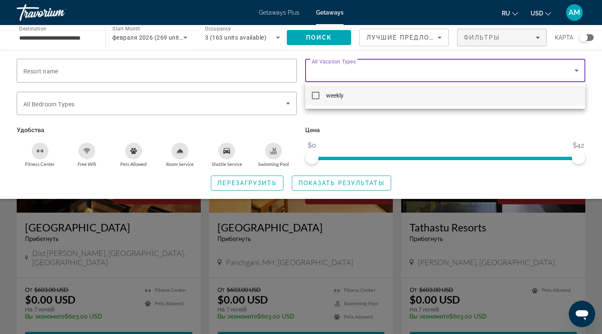
click at [344, 130] on div at bounding box center [301, 167] width 602 height 334
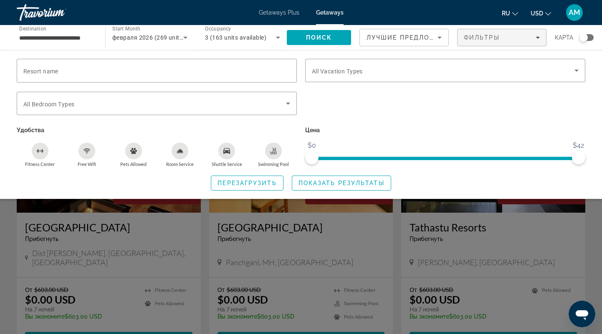
click at [499, 212] on div "Search widget" at bounding box center [301, 229] width 602 height 209
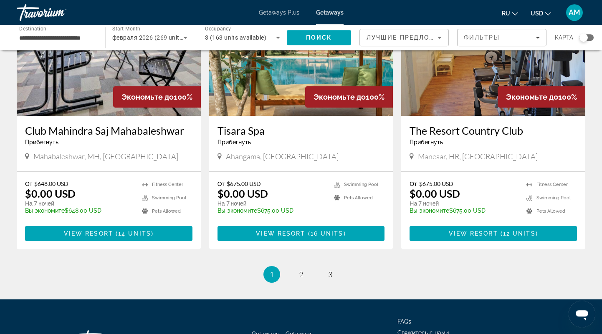
scroll to position [1015, 0]
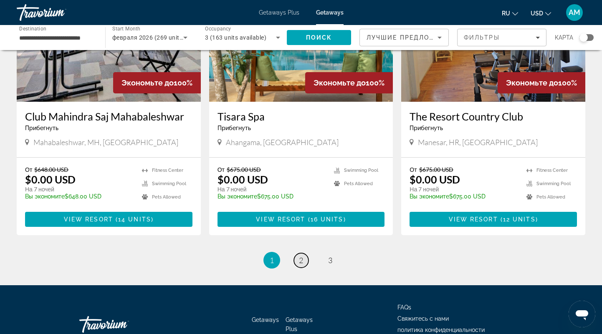
click at [301, 256] on span "2" at bounding box center [301, 260] width 4 height 9
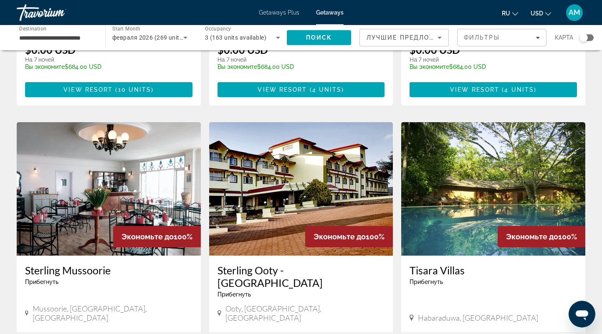
scroll to position [260, 0]
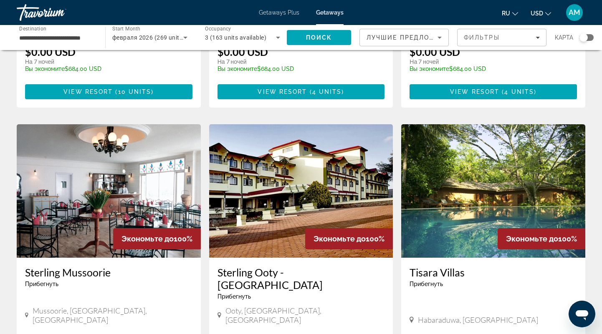
click at [453, 142] on img "Main content" at bounding box center [493, 191] width 184 height 134
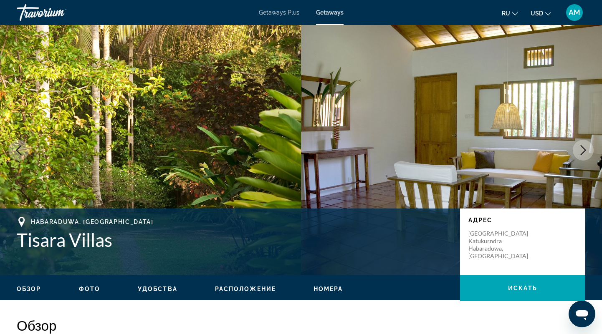
click at [580, 154] on icon "Next image" at bounding box center [583, 150] width 10 height 10
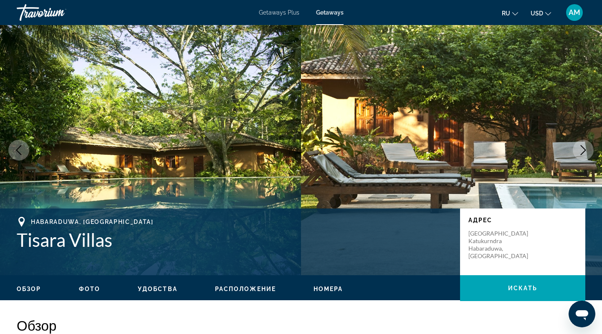
click at [580, 154] on icon "Next image" at bounding box center [583, 150] width 10 height 10
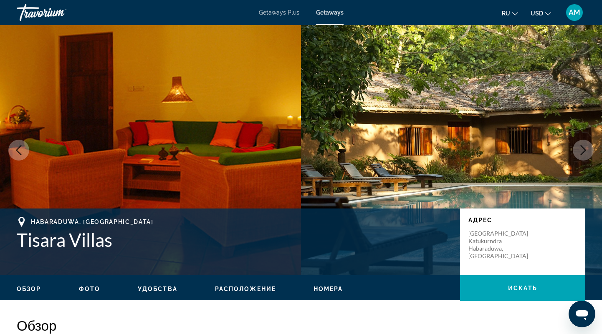
click at [580, 154] on icon "Next image" at bounding box center [583, 150] width 10 height 10
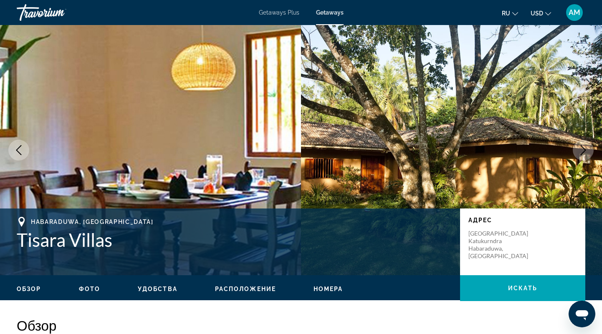
click at [580, 154] on icon "Next image" at bounding box center [583, 150] width 10 height 10
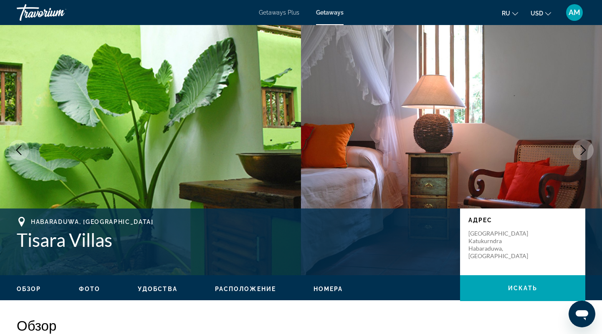
click at [580, 154] on icon "Next image" at bounding box center [583, 150] width 10 height 10
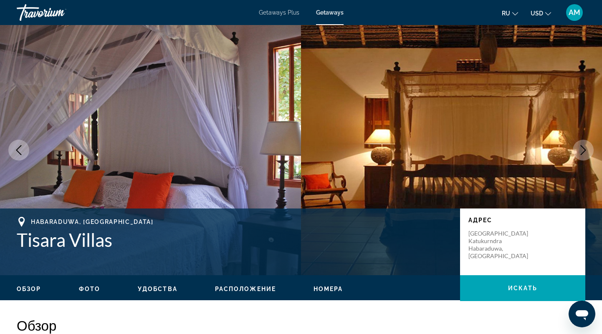
click at [580, 154] on icon "Next image" at bounding box center [583, 150] width 10 height 10
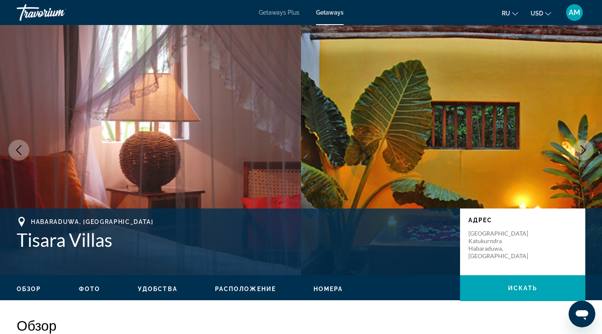
click at [580, 154] on icon "Next image" at bounding box center [583, 150] width 10 height 10
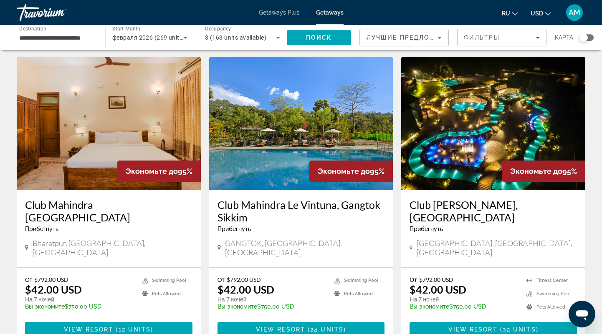
scroll to position [955, 0]
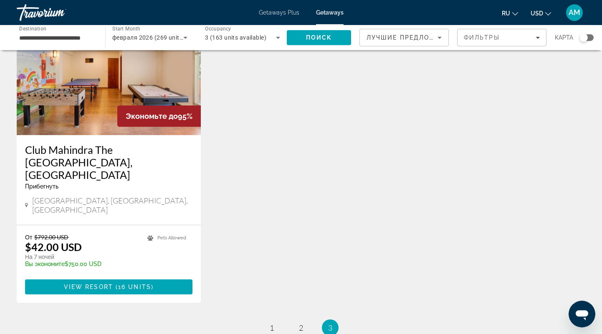
scroll to position [130, 0]
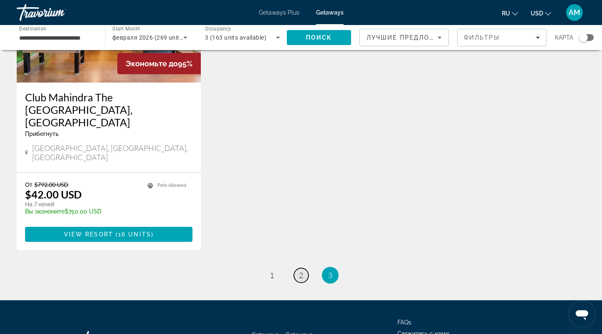
click at [297, 268] on link "page 2" at bounding box center [301, 275] width 15 height 15
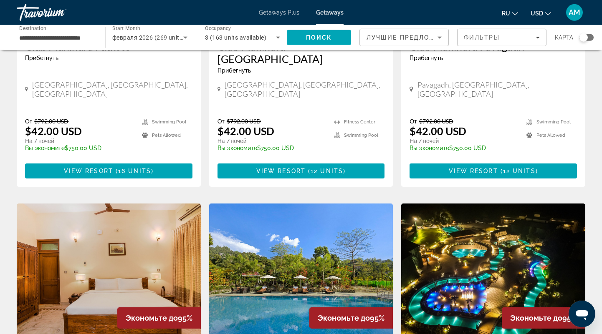
scroll to position [868, 0]
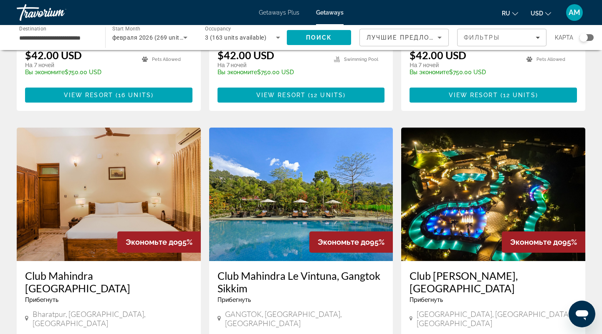
click at [485, 150] on img "Main content" at bounding box center [493, 195] width 184 height 134
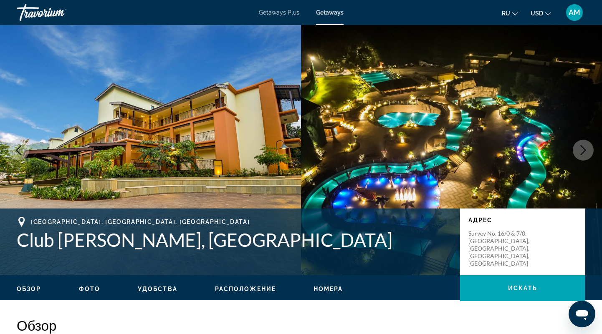
click at [581, 148] on icon "Next image" at bounding box center [583, 150] width 10 height 10
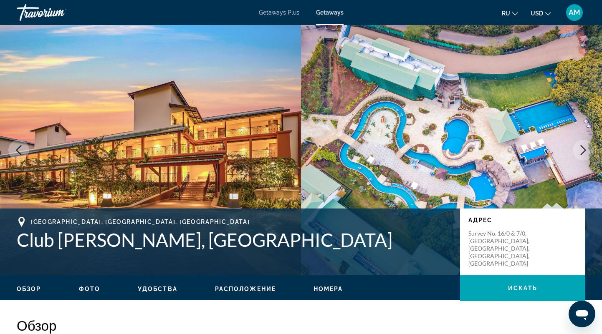
click at [581, 148] on icon "Next image" at bounding box center [583, 150] width 10 height 10
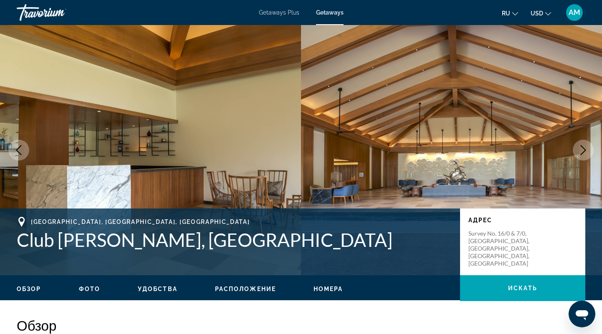
click at [581, 148] on icon "Next image" at bounding box center [583, 150] width 10 height 10
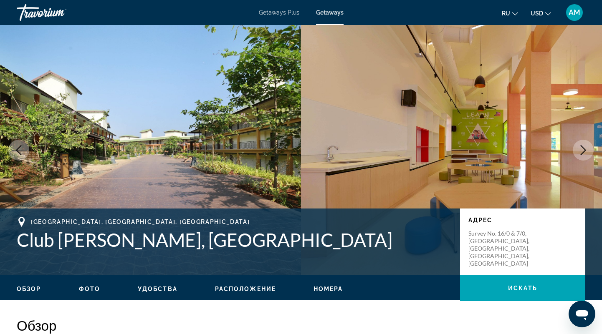
click at [581, 148] on icon "Next image" at bounding box center [583, 150] width 10 height 10
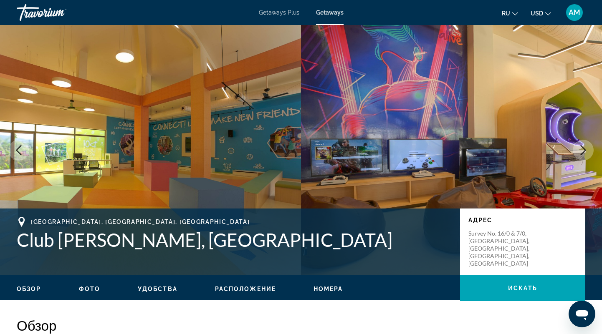
click at [581, 148] on icon "Next image" at bounding box center [583, 150] width 10 height 10
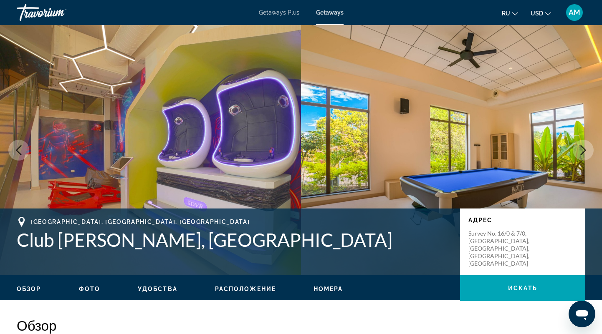
click at [581, 148] on icon "Next image" at bounding box center [583, 150] width 10 height 10
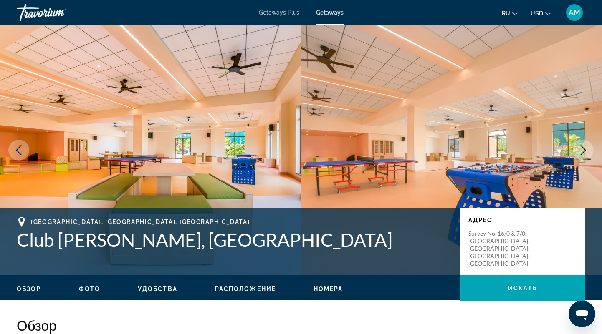
click at [581, 148] on icon "Next image" at bounding box center [583, 150] width 10 height 10
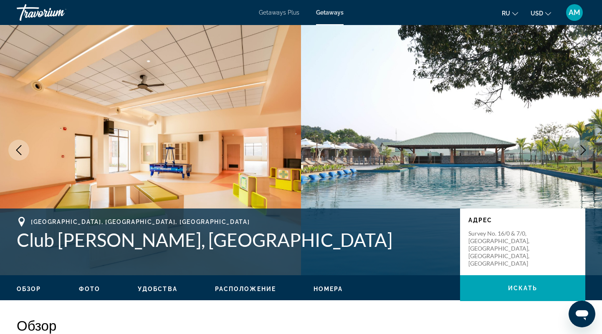
scroll to position [130, 0]
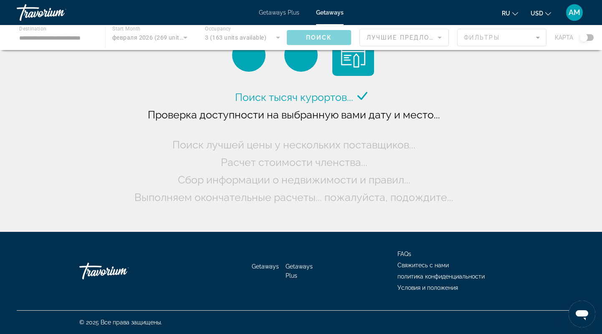
click at [74, 35] on div "Main content" at bounding box center [301, 37] width 602 height 25
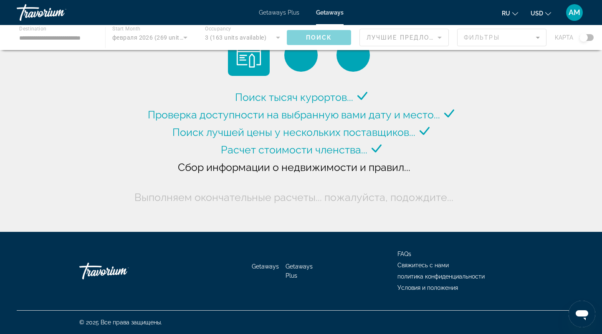
click at [152, 35] on div "Main content" at bounding box center [301, 37] width 602 height 25
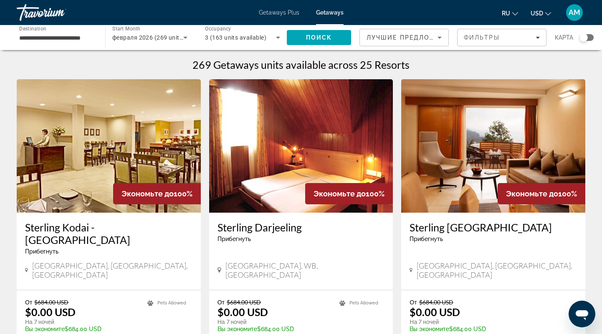
click at [274, 13] on span "Getaways Plus" at bounding box center [279, 12] width 40 height 7
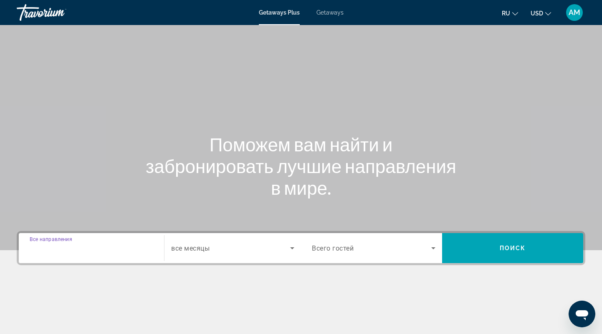
click at [113, 251] on input "Destination Все направления" at bounding box center [92, 249] width 124 height 10
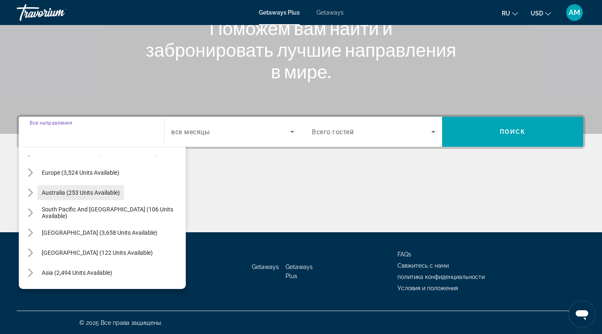
scroll to position [135, 0]
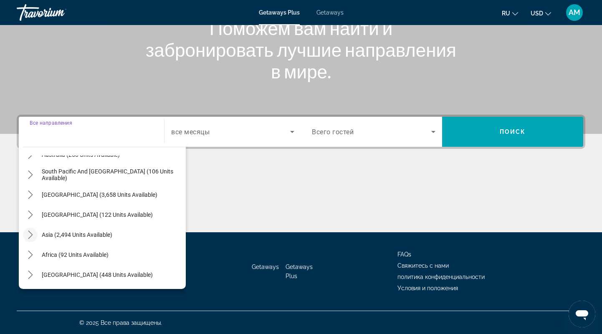
click at [28, 234] on icon "Toggle Asia (2,494 units available) submenu" at bounding box center [30, 235] width 8 height 8
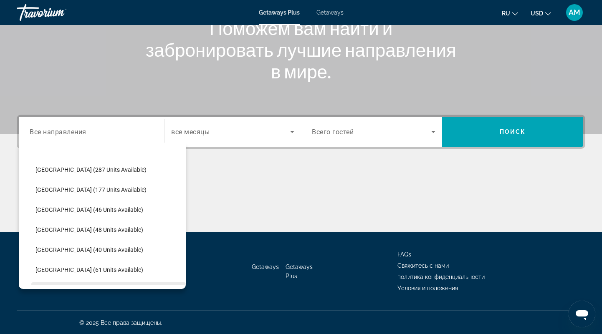
scroll to position [232, 0]
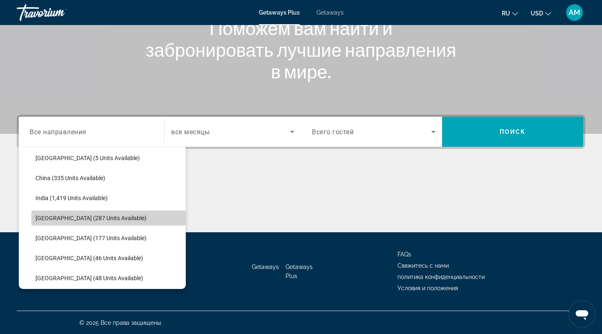
click at [101, 218] on span "Indonesia (287 units available)" at bounding box center [90, 218] width 111 height 7
type input "**********"
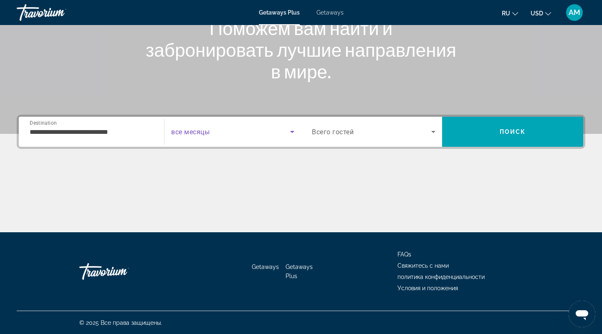
click at [258, 131] on span "Search widget" at bounding box center [230, 132] width 119 height 10
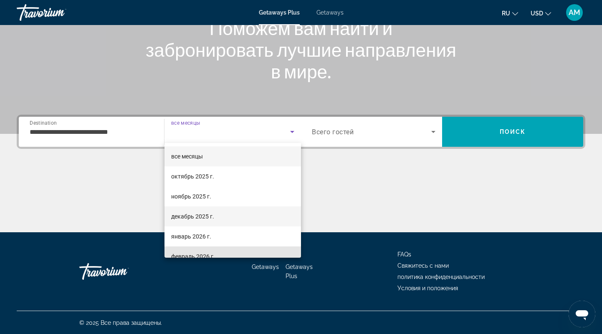
drag, startPoint x: 222, startPoint y: 253, endPoint x: 248, endPoint y: 201, distance: 58.2
click at [222, 251] on mat-option "февраль 2026 г." at bounding box center [232, 257] width 137 height 20
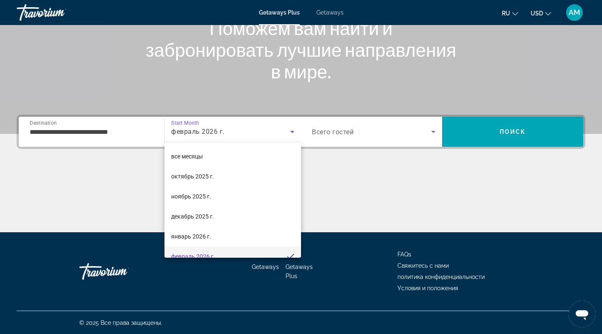
scroll to position [0, 0]
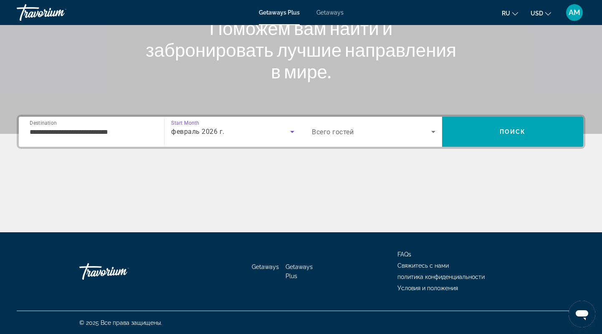
click at [391, 129] on span "Search widget" at bounding box center [371, 132] width 119 height 10
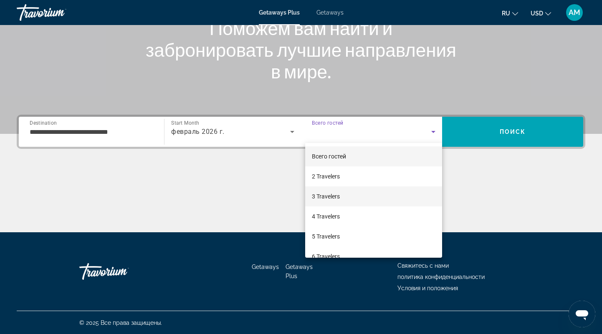
click at [364, 195] on mat-option "3 Travelers" at bounding box center [373, 197] width 137 height 20
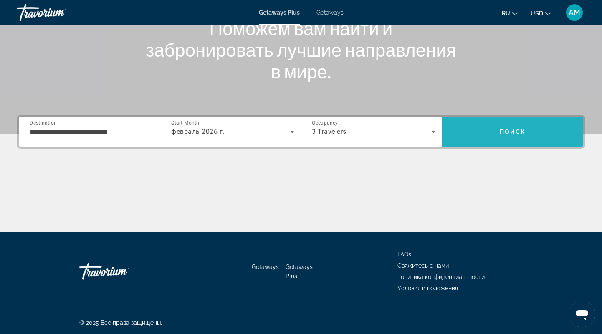
click at [498, 133] on span "Search" at bounding box center [512, 132] width 141 height 20
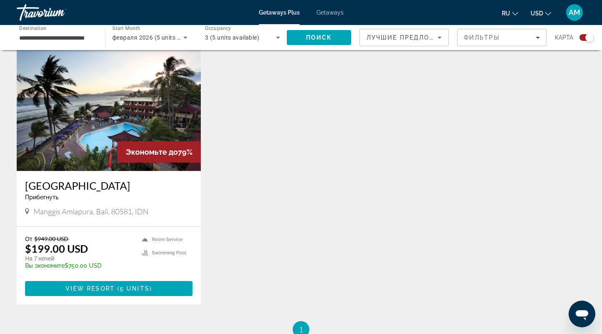
scroll to position [304, 0]
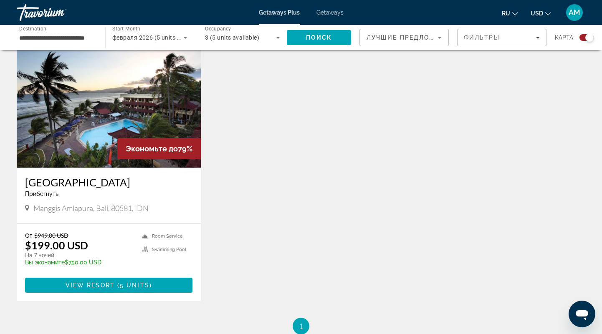
click at [80, 127] on img "Main content" at bounding box center [109, 101] width 184 height 134
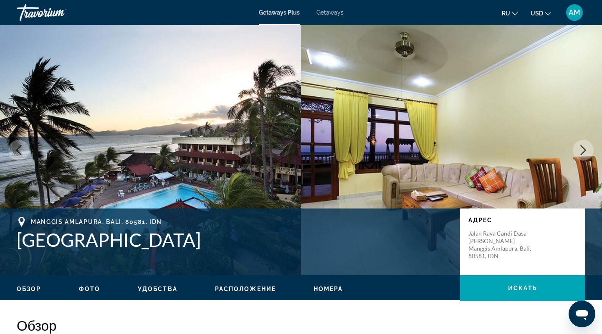
click at [583, 145] on button "Next image" at bounding box center [583, 150] width 21 height 21
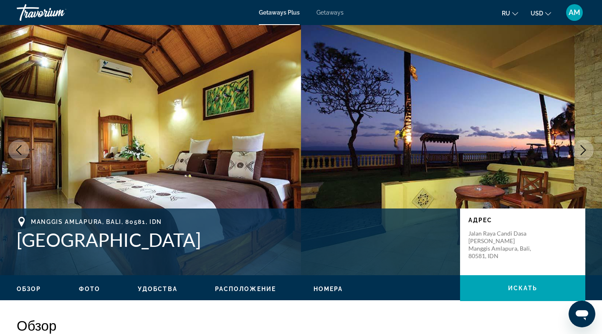
click at [583, 145] on button "Next image" at bounding box center [583, 150] width 21 height 21
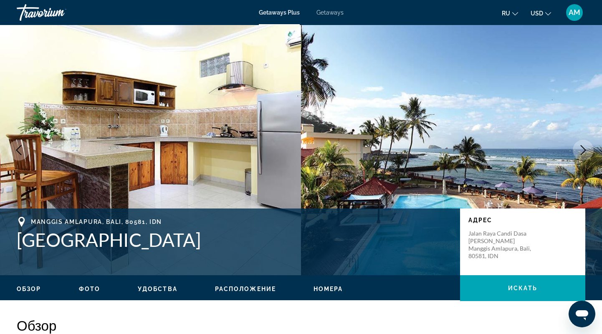
click at [583, 145] on button "Next image" at bounding box center [583, 150] width 21 height 21
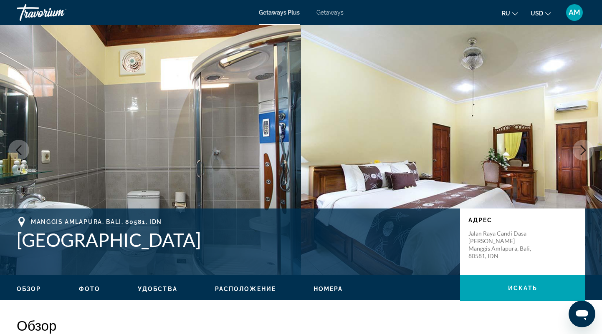
click at [583, 145] on button "Next image" at bounding box center [583, 150] width 21 height 21
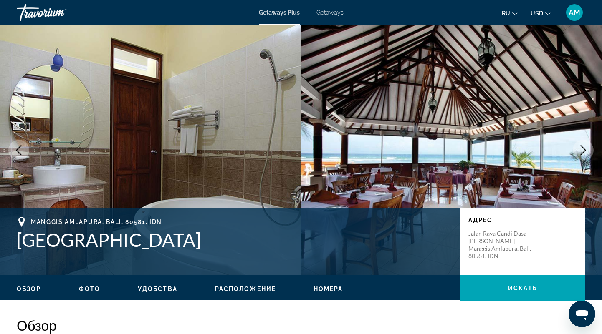
click at [583, 145] on button "Next image" at bounding box center [583, 150] width 21 height 21
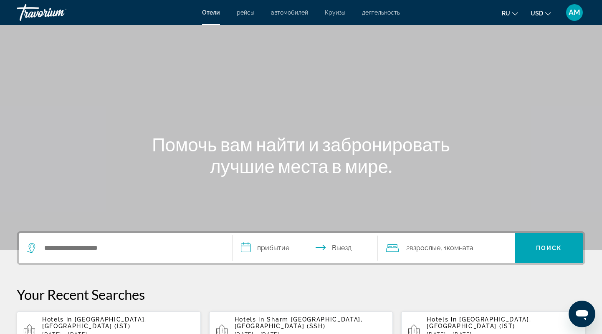
click at [68, 241] on div "Search widget" at bounding box center [125, 248] width 197 height 30
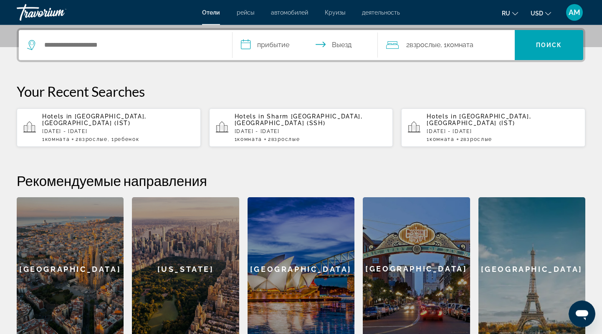
scroll to position [204, 0]
click at [270, 128] on p "[DATE] - [DATE]" at bounding box center [311, 131] width 152 height 6
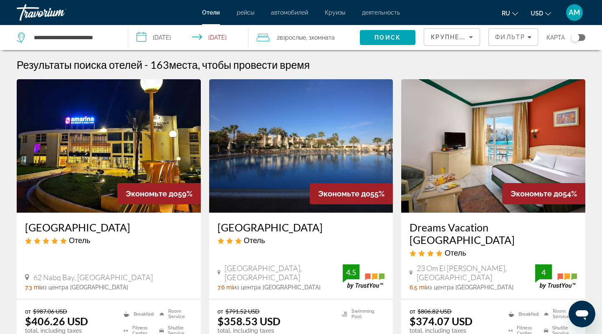
click at [204, 36] on input "**********" at bounding box center [189, 39] width 123 height 28
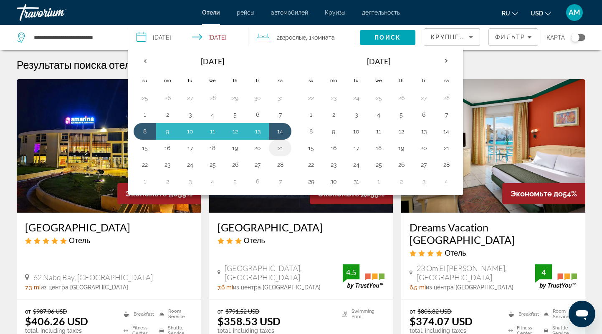
click at [278, 147] on button "21" at bounding box center [279, 148] width 13 height 12
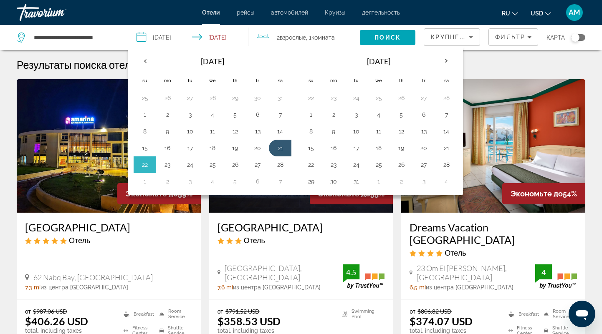
click at [324, 36] on span "Комната" at bounding box center [322, 37] width 23 height 7
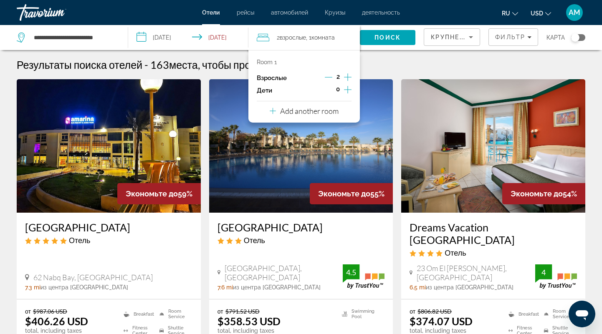
click at [349, 87] on icon "Increment children" at bounding box center [348, 90] width 8 height 10
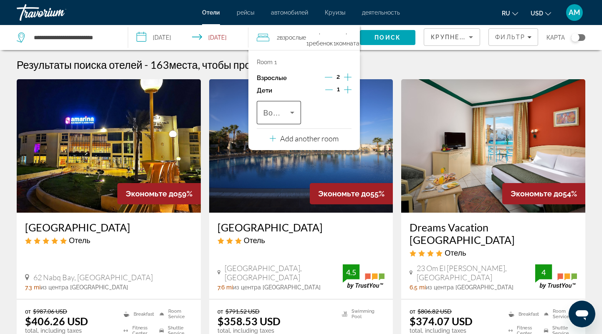
click at [280, 115] on span "Возраст" at bounding box center [278, 113] width 30 height 8
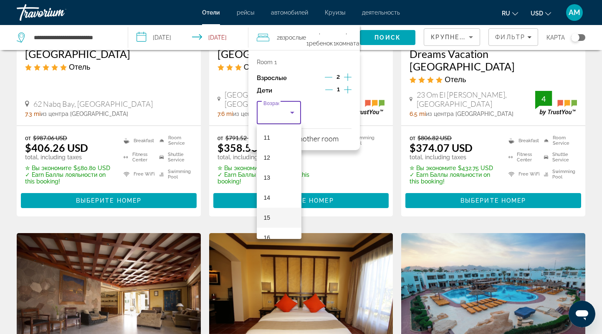
scroll to position [253, 0]
click at [283, 225] on mat-option "17" at bounding box center [279, 226] width 44 height 20
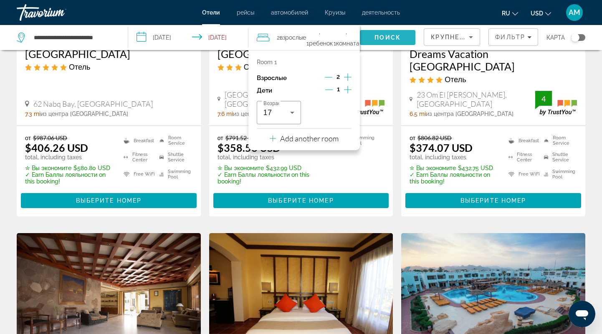
click at [394, 33] on span "Search" at bounding box center [388, 38] width 56 height 20
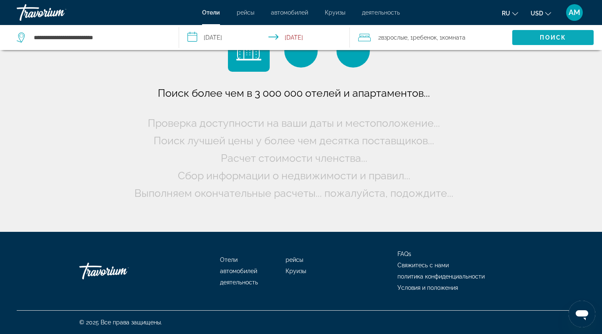
scroll to position [0, 0]
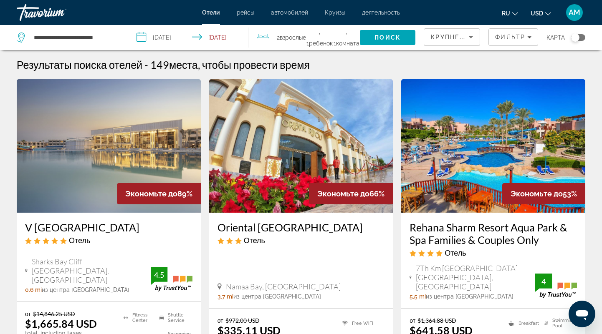
drag, startPoint x: 25, startPoint y: 223, endPoint x: 136, endPoint y: 228, distance: 111.5
click at [136, 228] on div "V [GEOGRAPHIC_DATA] Отель Sharks [GEOGRAPHIC_DATA], [GEOGRAPHIC_DATA] 0.6 mi из…" at bounding box center [109, 257] width 184 height 89
copy h3 "V [GEOGRAPHIC_DATA]"
click at [500, 32] on span "Filters" at bounding box center [513, 37] width 49 height 20
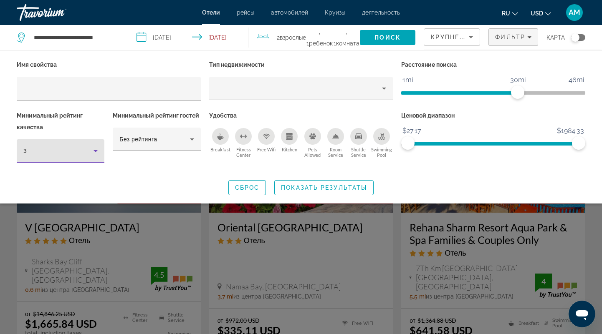
click at [70, 148] on div "3" at bounding box center [58, 151] width 70 height 10
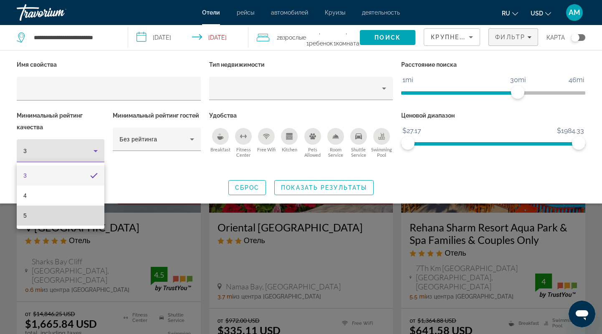
click at [72, 212] on mat-option "5" at bounding box center [61, 216] width 88 height 20
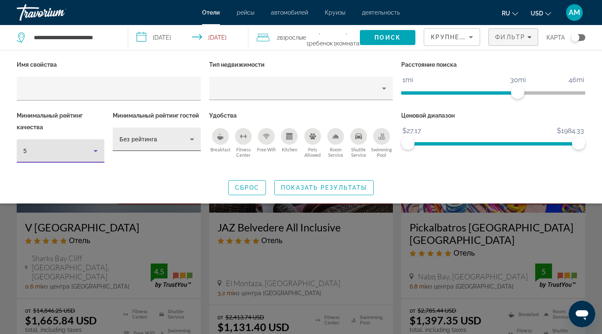
click at [162, 136] on div "Без рейтинга" at bounding box center [154, 139] width 70 height 10
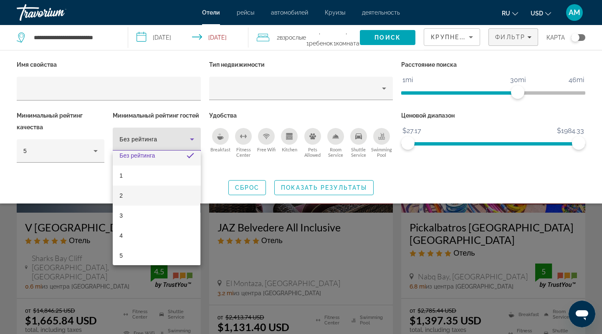
scroll to position [12, 0]
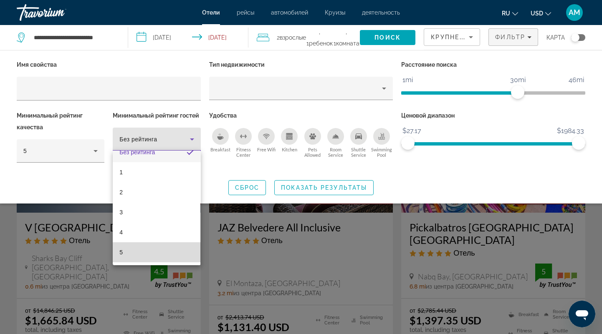
click at [149, 256] on mat-option "5" at bounding box center [157, 253] width 88 height 20
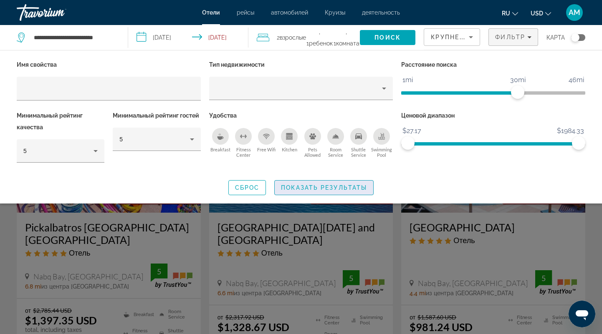
click at [342, 188] on span "Показать результаты" at bounding box center [324, 187] width 86 height 7
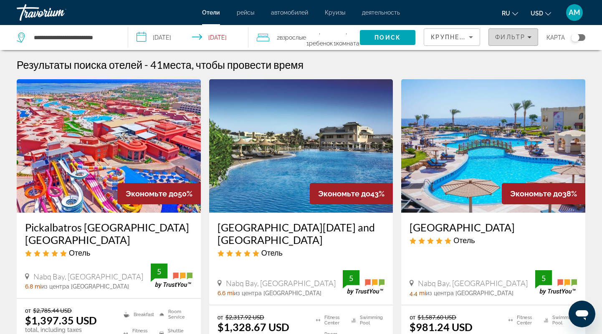
click at [516, 32] on span "Filters" at bounding box center [513, 37] width 49 height 20
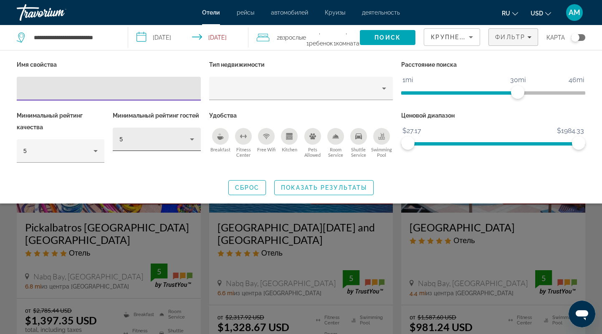
click at [189, 135] on icon "Hotel Filters" at bounding box center [192, 139] width 10 height 10
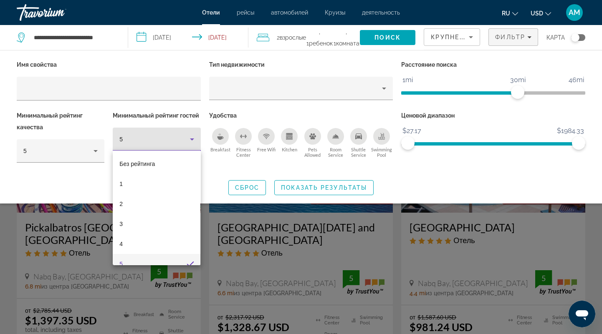
scroll to position [8, 0]
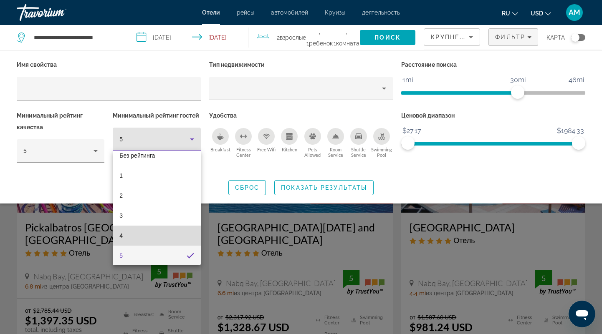
click at [162, 229] on mat-option "4" at bounding box center [157, 236] width 88 height 20
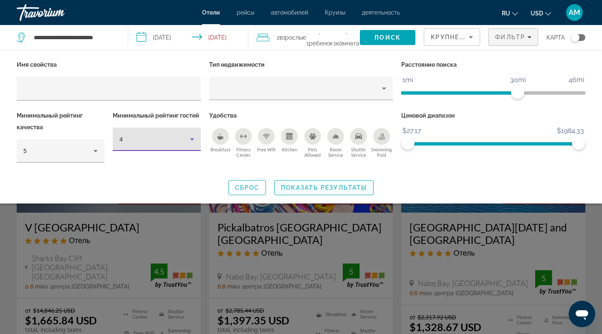
click at [333, 186] on span "Показать результаты" at bounding box center [324, 187] width 86 height 7
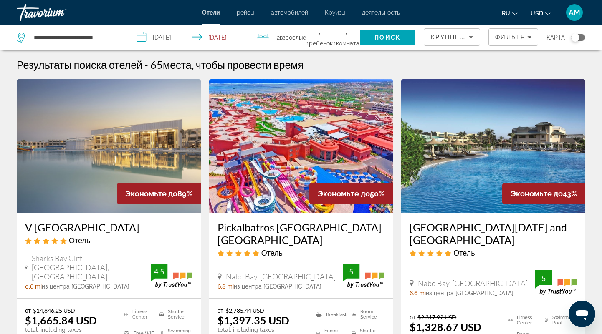
scroll to position [43, 0]
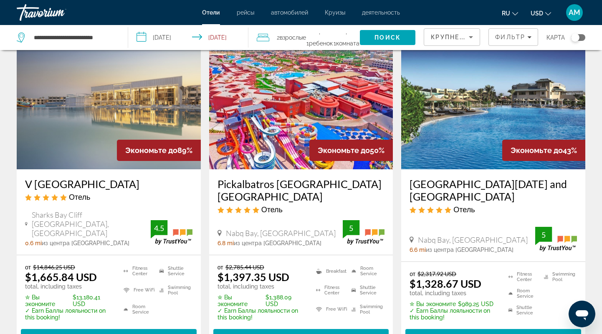
click at [76, 144] on img "Main content" at bounding box center [109, 103] width 184 height 134
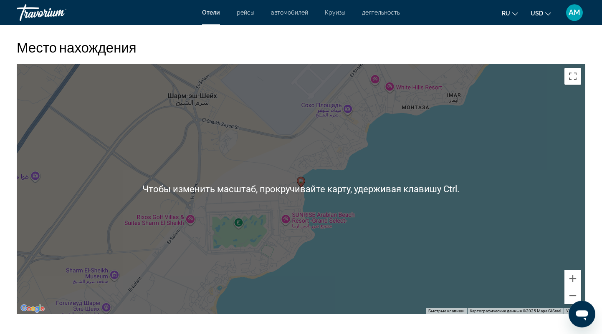
scroll to position [651, 0]
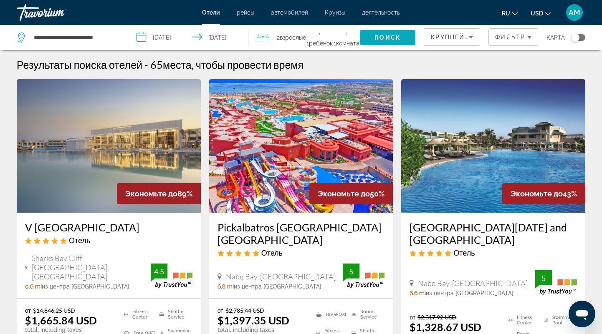
click at [372, 33] on span "Search" at bounding box center [388, 38] width 56 height 20
click at [312, 37] on span ", 1 Ребенок Дети" at bounding box center [319, 37] width 27 height 23
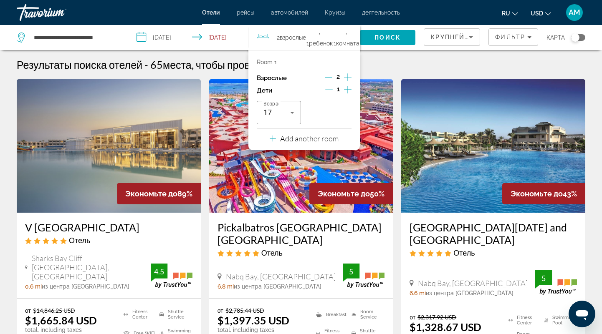
click at [350, 76] on icon "Increment adults" at bounding box center [348, 77] width 8 height 10
click at [330, 86] on icon "Decrement children" at bounding box center [329, 90] width 8 height 8
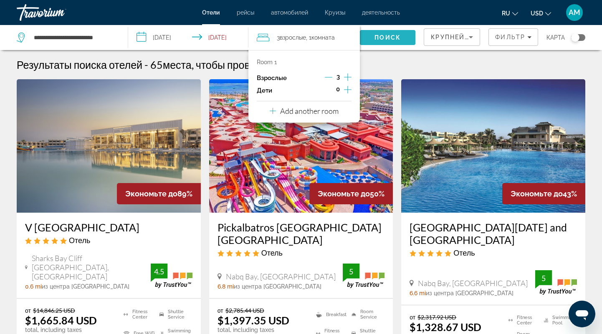
click at [376, 36] on span "Поиск" at bounding box center [387, 37] width 26 height 7
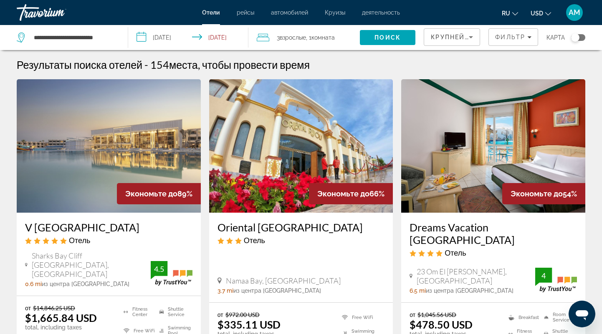
click at [214, 36] on input "**********" at bounding box center [189, 39] width 123 height 28
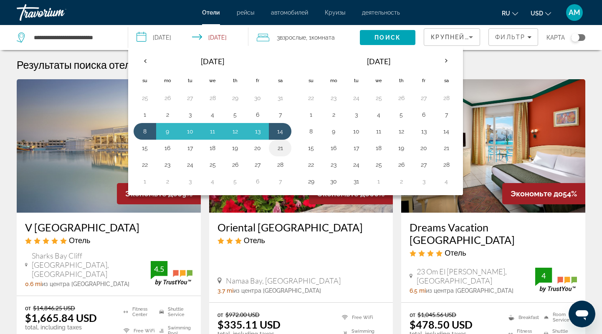
click at [279, 149] on button "21" at bounding box center [279, 148] width 13 height 12
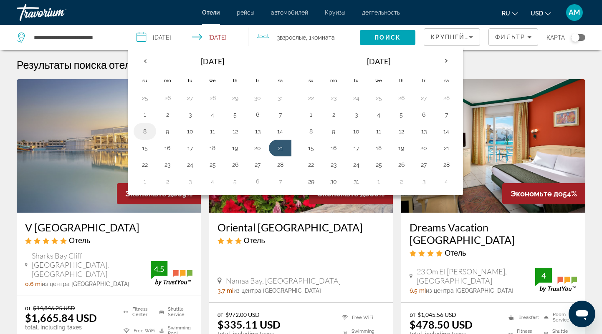
click at [140, 130] on button "8" at bounding box center [144, 132] width 13 height 12
type input "**********"
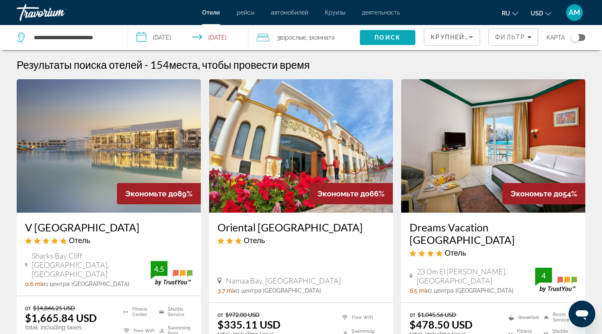
click at [400, 36] on span "Поиск" at bounding box center [387, 37] width 26 height 7
click at [47, 226] on h3 "V [GEOGRAPHIC_DATA]" at bounding box center [108, 227] width 167 height 13
click at [298, 36] on span "Взрослые" at bounding box center [293, 37] width 26 height 7
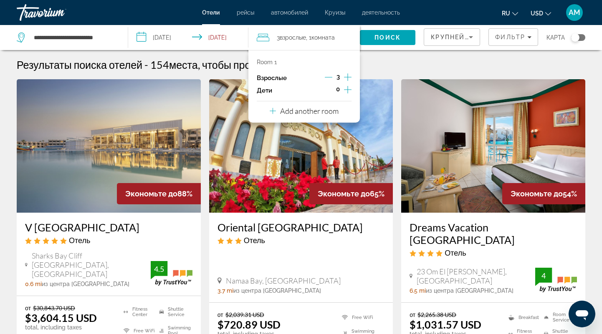
click at [200, 185] on div "Экономьте до 88%" at bounding box center [159, 193] width 84 height 21
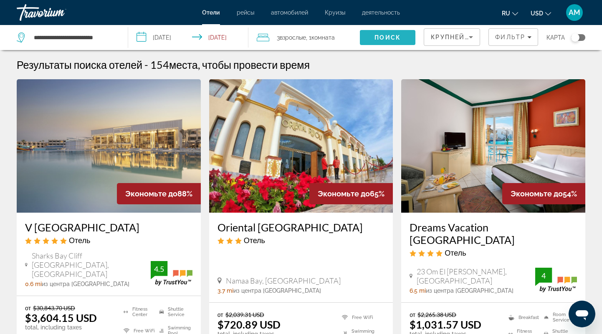
click at [375, 39] on span "Search" at bounding box center [388, 38] width 56 height 20
click at [283, 38] on span "Взрослые" at bounding box center [293, 37] width 26 height 7
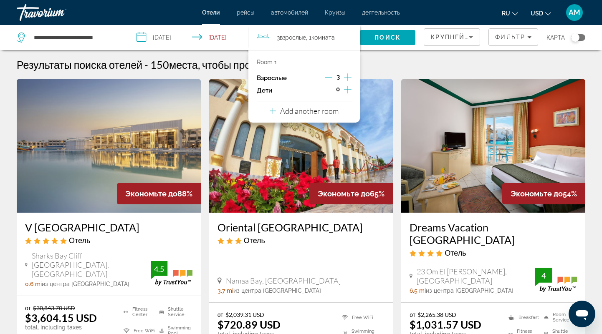
click at [331, 79] on icon "Decrement adults" at bounding box center [329, 77] width 8 height 8
click at [387, 31] on span "Search" at bounding box center [388, 38] width 56 height 20
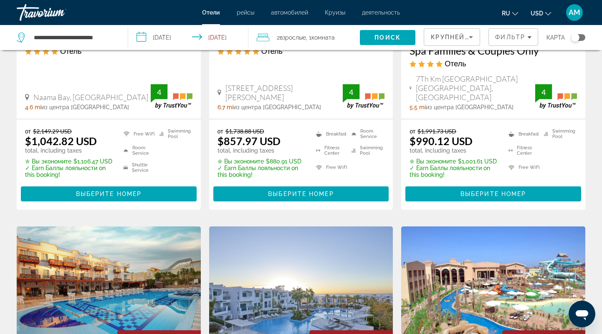
scroll to position [719, 0]
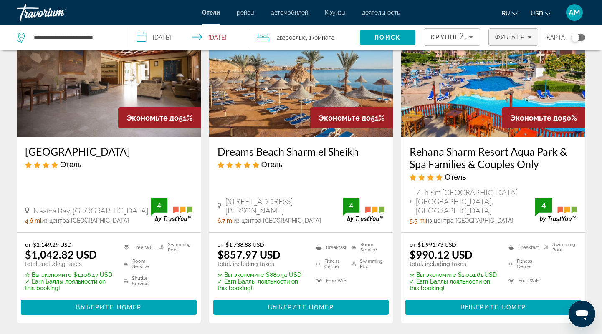
click at [521, 37] on span "Фильтр" at bounding box center [510, 37] width 30 height 7
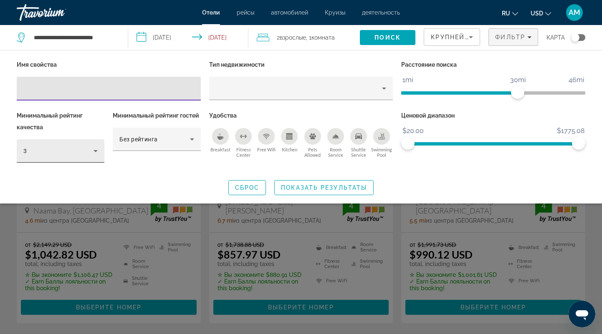
click at [38, 150] on div "3" at bounding box center [58, 151] width 70 height 10
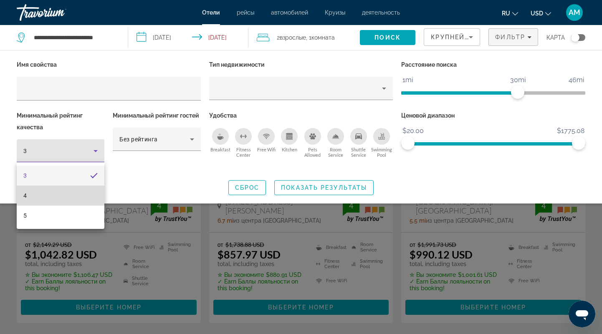
click at [66, 198] on mat-option "4" at bounding box center [61, 196] width 88 height 20
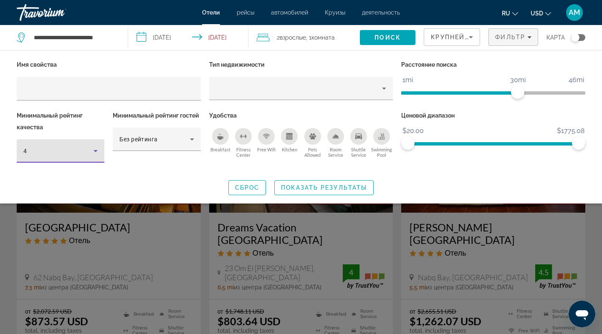
click at [86, 146] on div "4" at bounding box center [58, 151] width 70 height 10
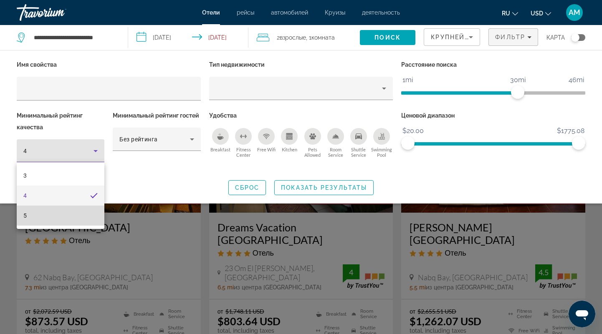
click at [74, 213] on mat-option "5" at bounding box center [61, 216] width 88 height 20
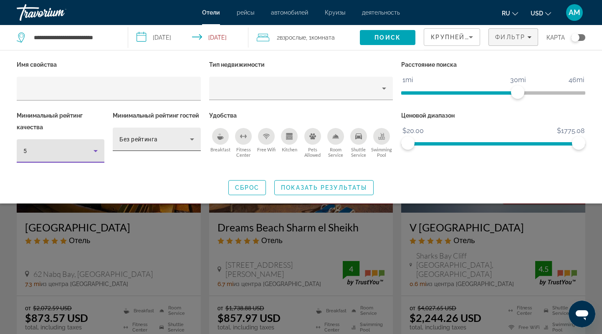
click at [150, 140] on span "Без рейтинга" at bounding box center [138, 139] width 38 height 7
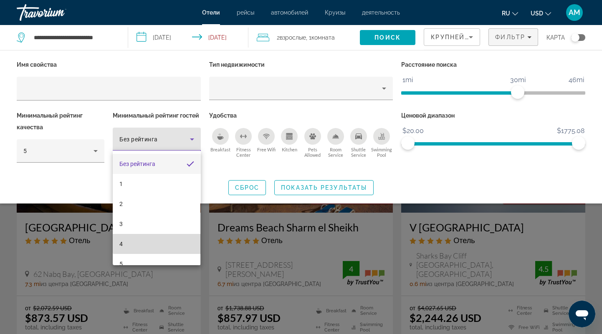
click at [164, 235] on mat-option "4" at bounding box center [157, 244] width 88 height 20
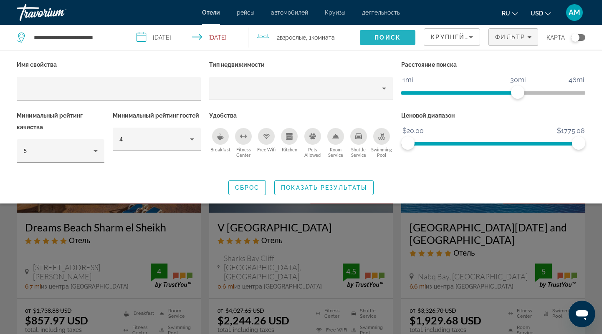
click at [384, 31] on span "Search" at bounding box center [388, 38] width 56 height 20
